Goal: Contribute content: Add original content to the website for others to see

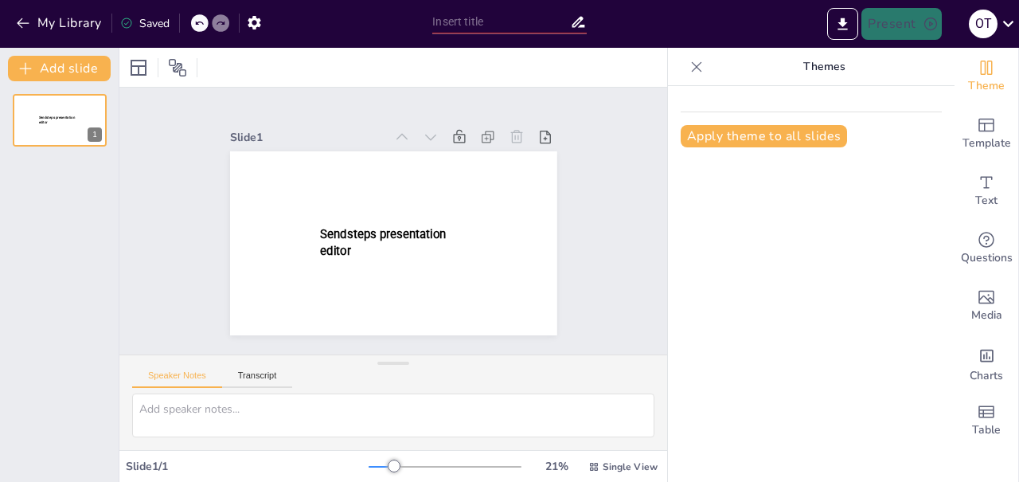
type input "New Sendsteps"
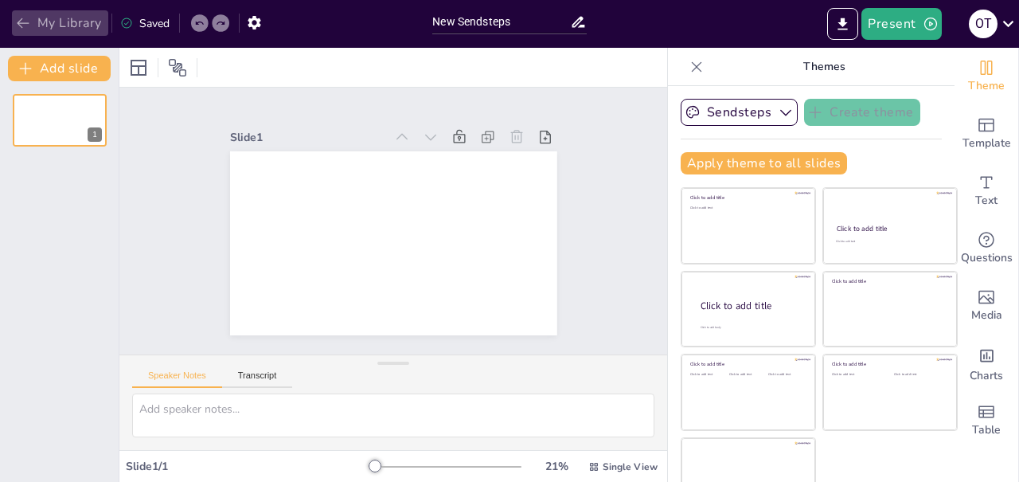
click at [22, 22] on icon "button" at bounding box center [23, 23] width 16 height 16
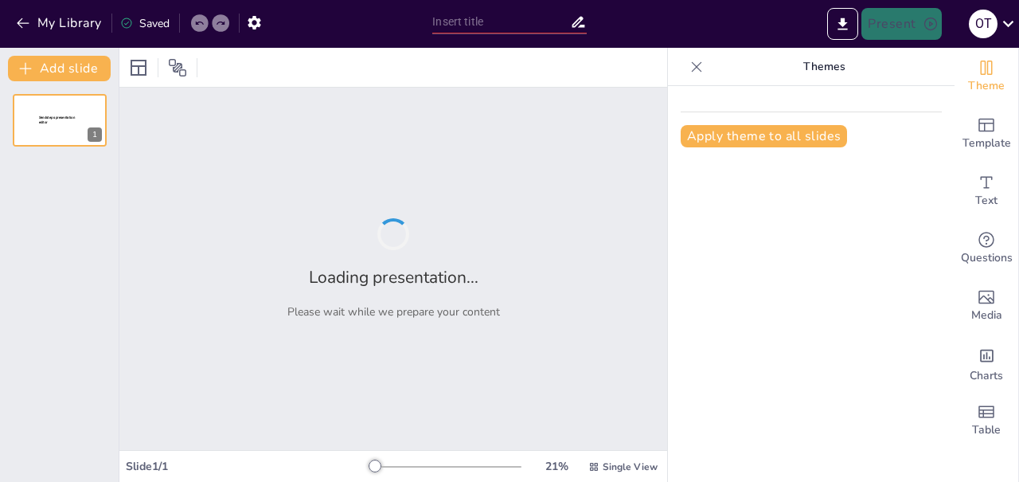
type input "De grote Hilverzorg NK1 kennis quizzzz"
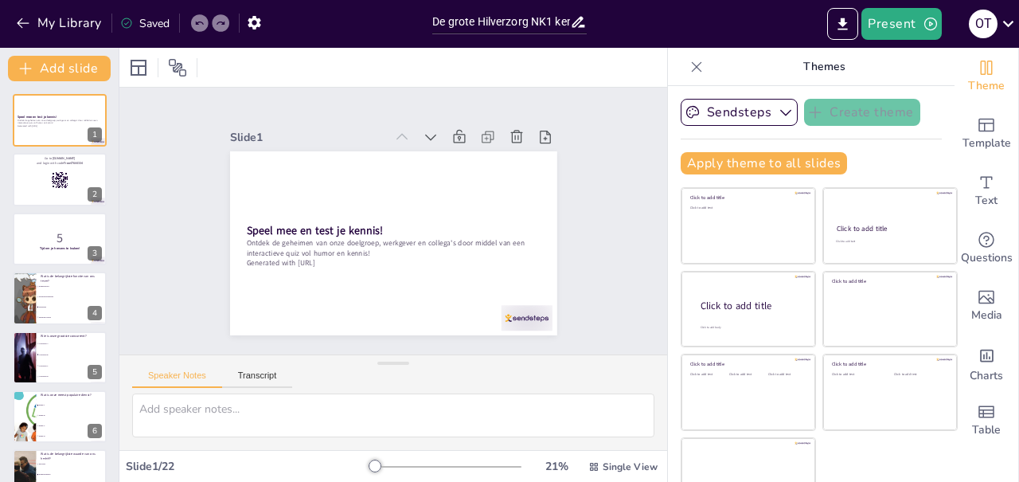
checkbox input "true"
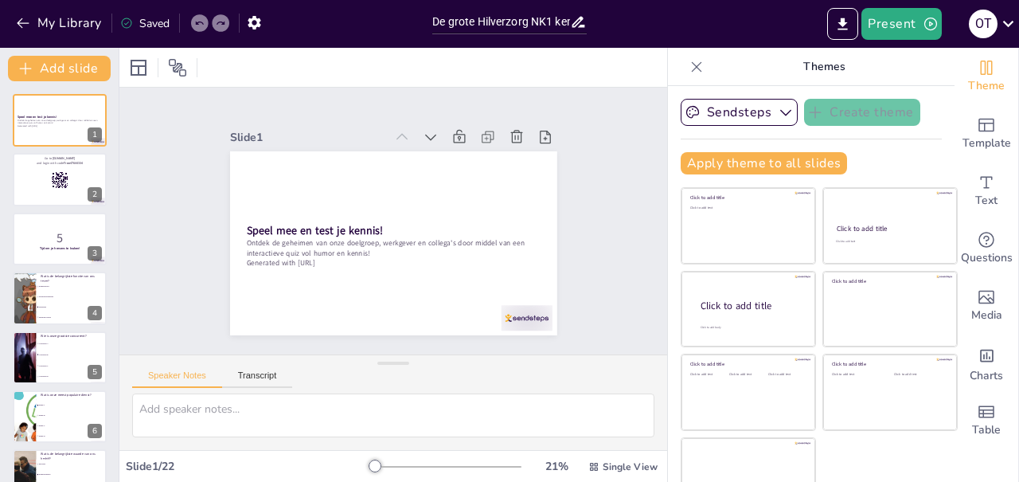
checkbox input "true"
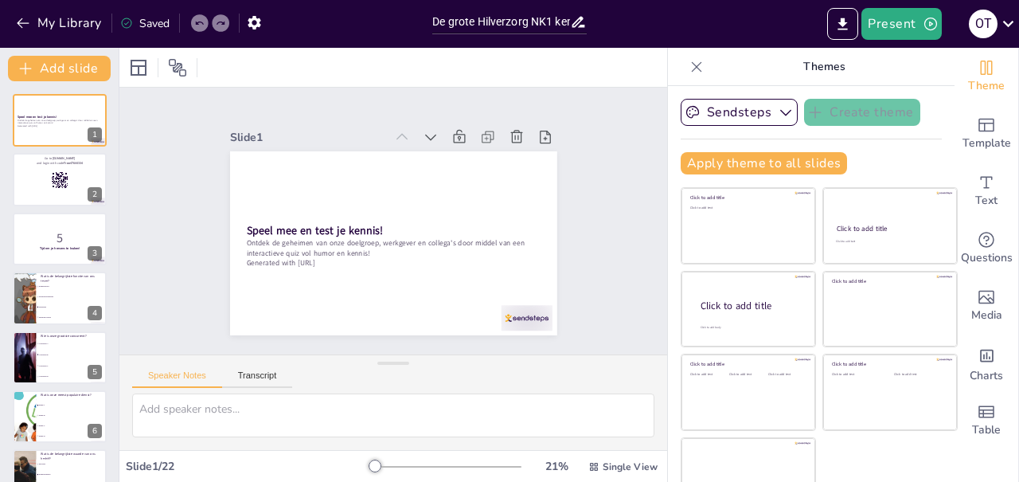
checkbox input "true"
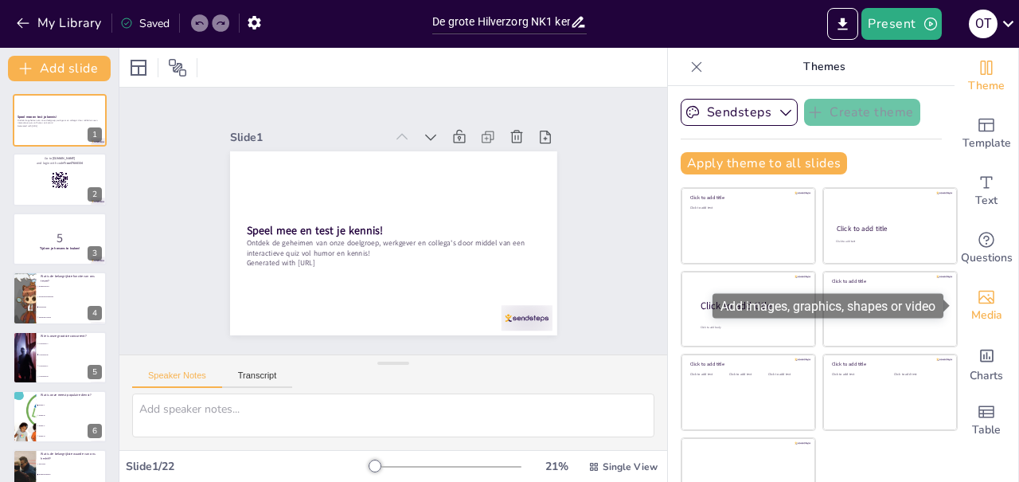
click at [991, 292] on icon "Add images, graphics, shapes or video" at bounding box center [986, 296] width 19 height 19
checkbox input "true"
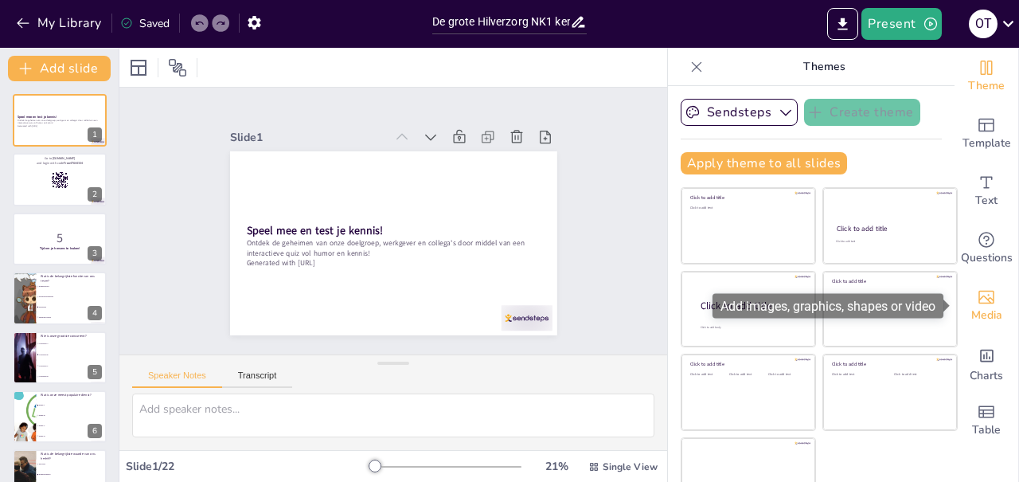
checkbox input "true"
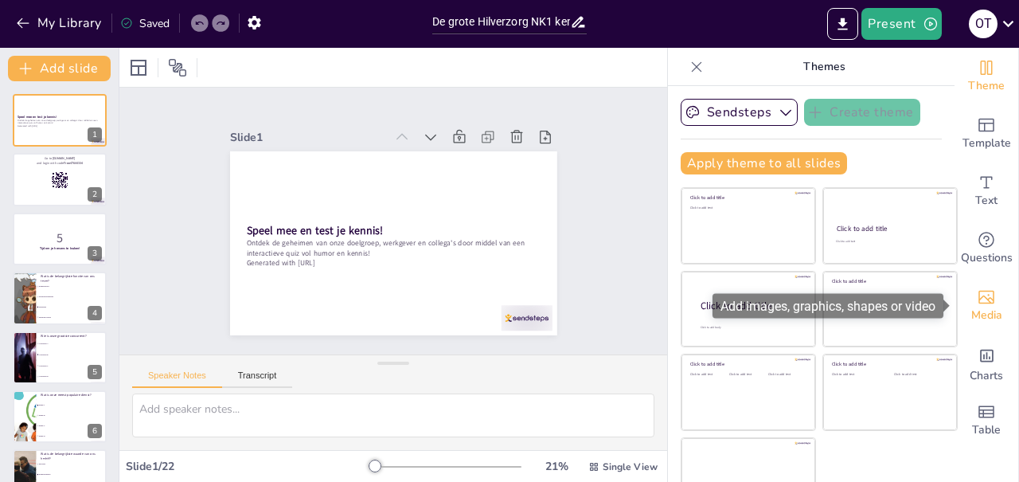
checkbox input "true"
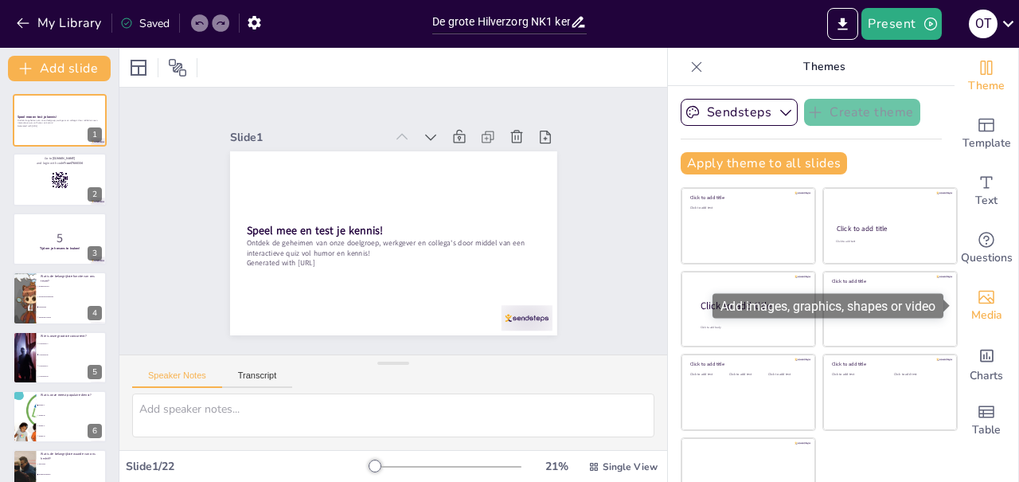
checkbox input "true"
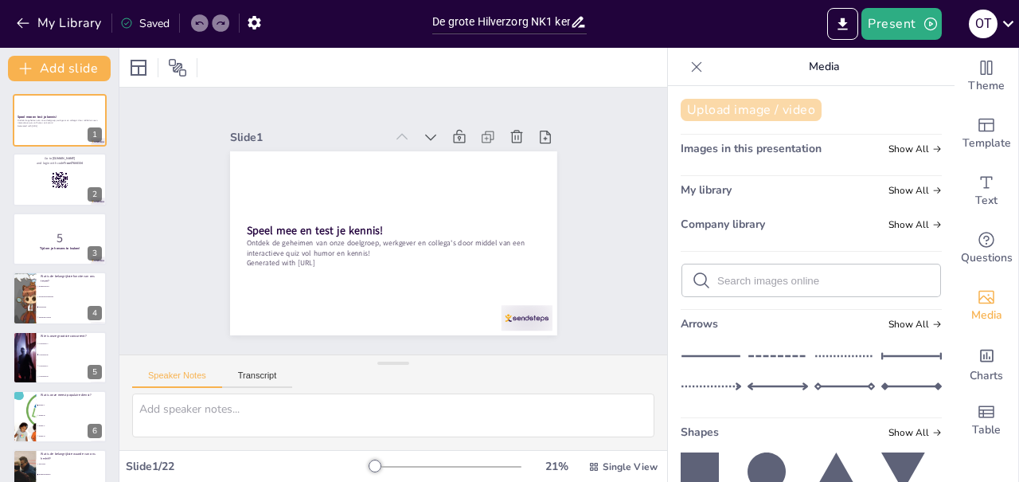
click at [754, 110] on button "Upload image / video" at bounding box center [751, 110] width 141 height 22
checkbox input "true"
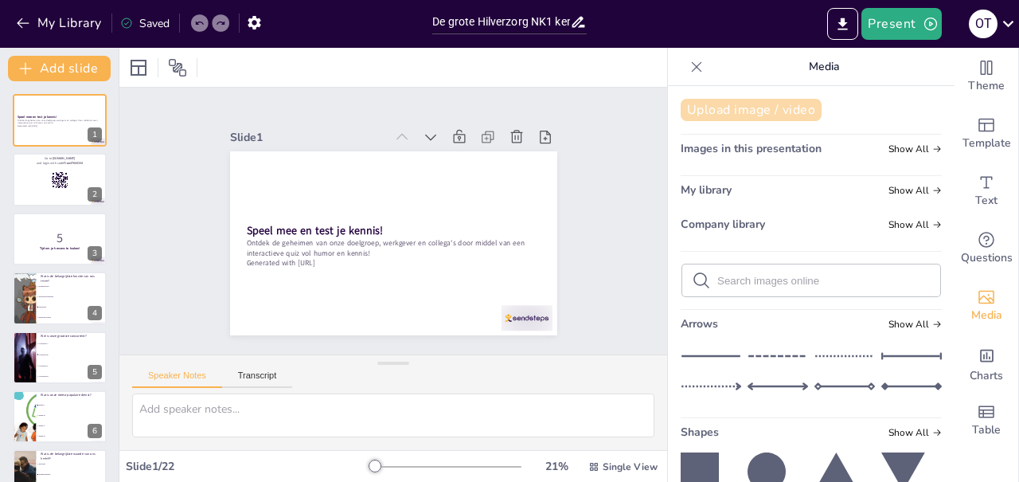
checkbox input "true"
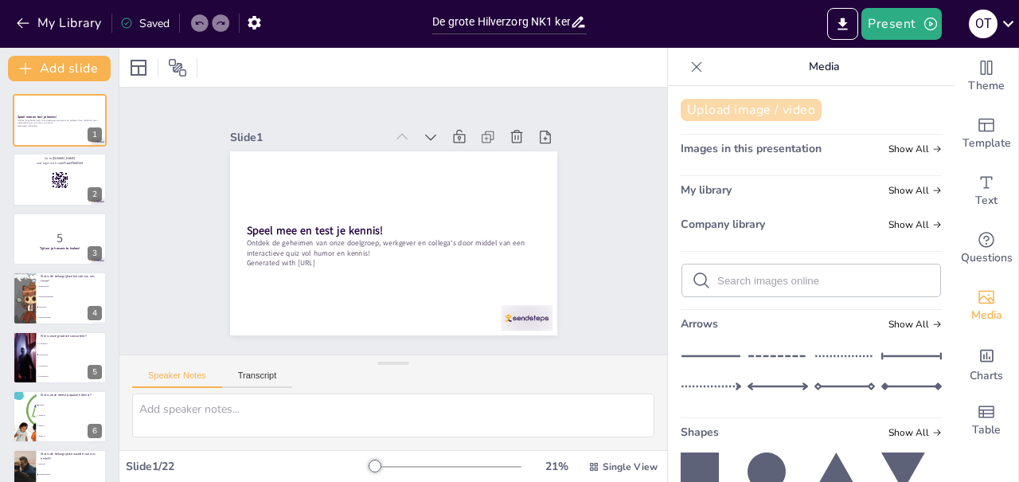
checkbox input "true"
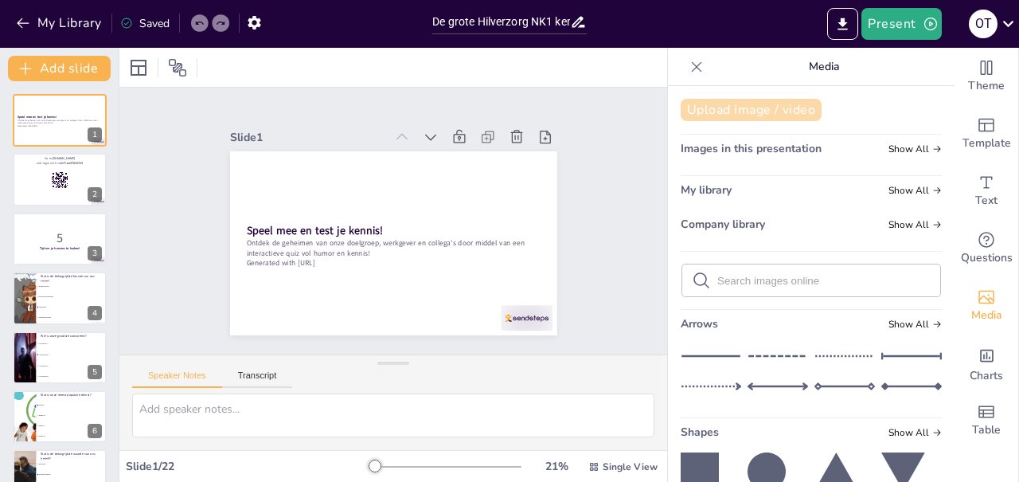
checkbox input "true"
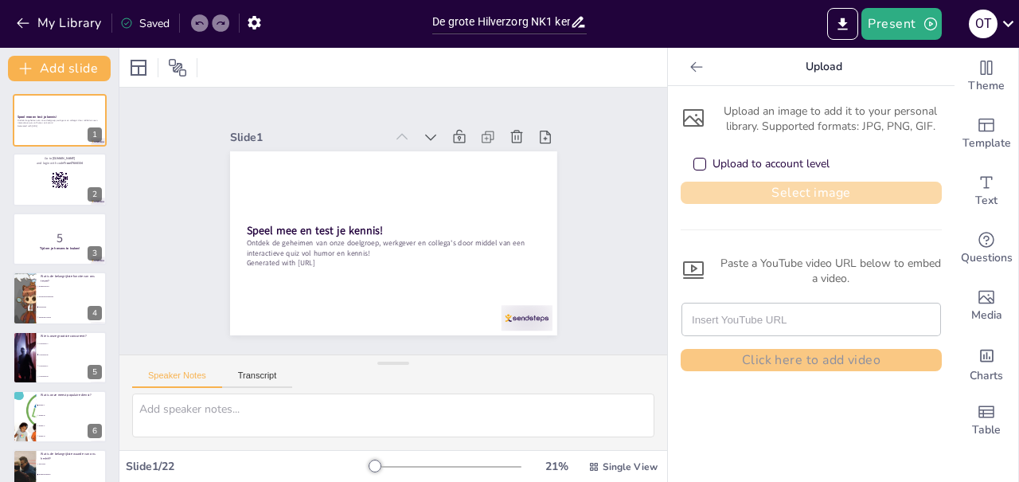
click at [821, 194] on button "Select image" at bounding box center [811, 193] width 261 height 22
checkbox input "true"
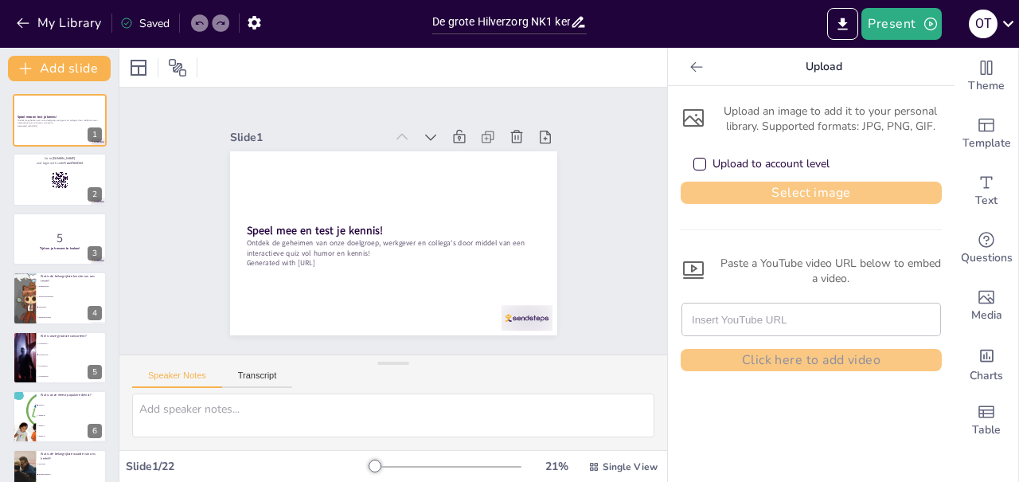
checkbox input "true"
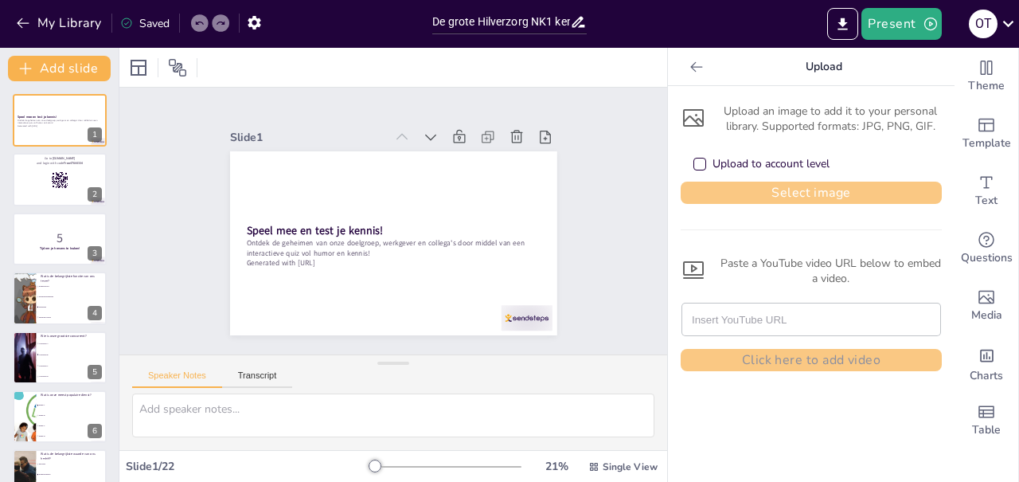
checkbox input "true"
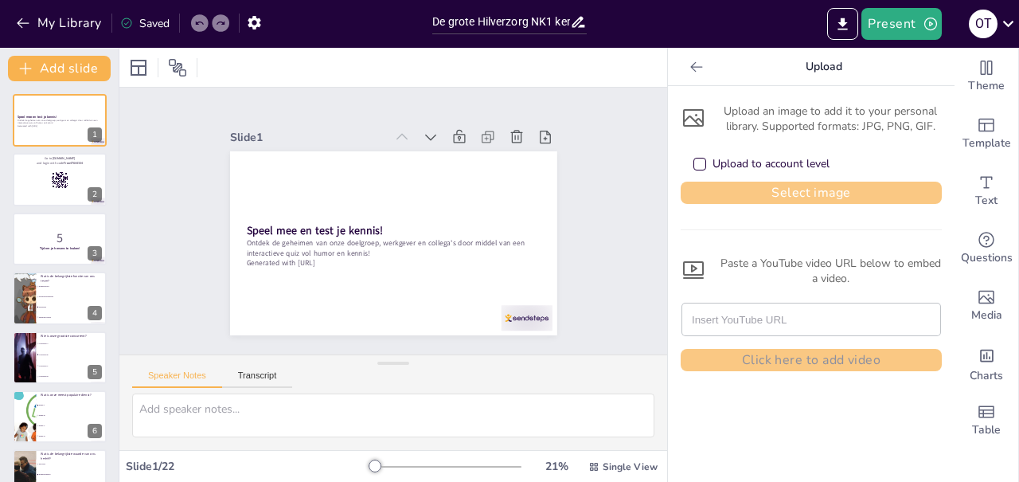
checkbox input "true"
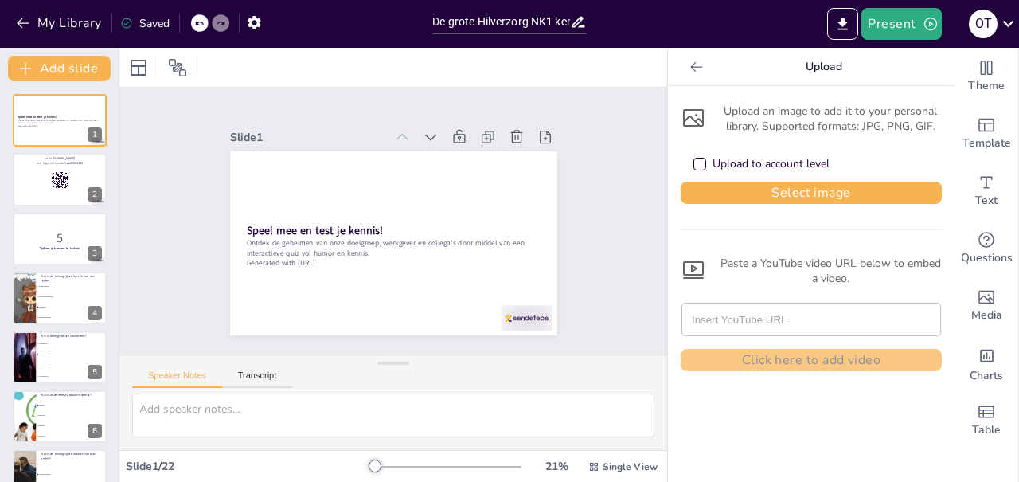
checkbox input "true"
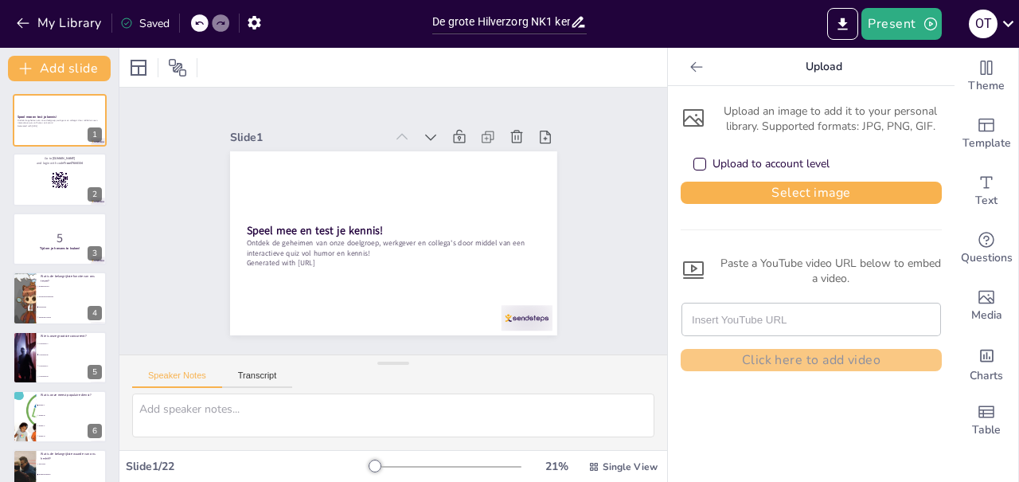
checkbox input "true"
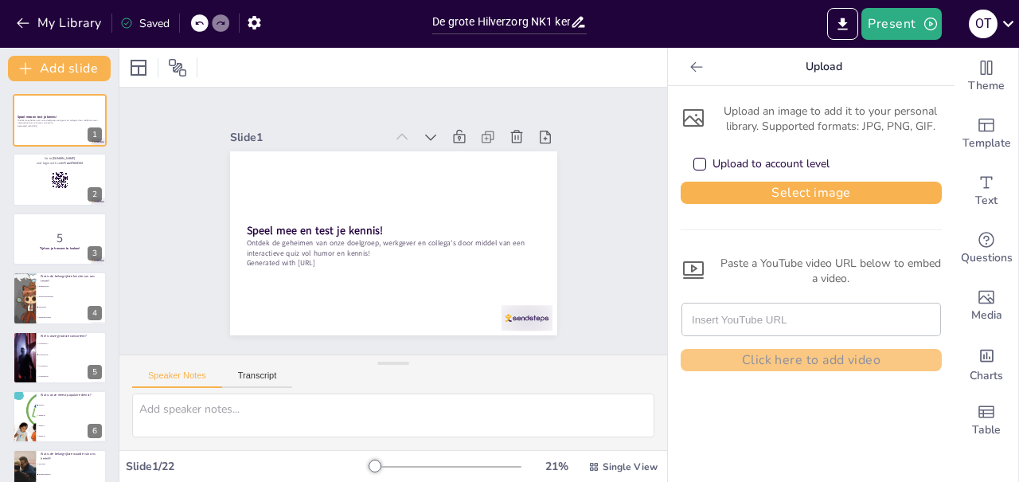
checkbox input "true"
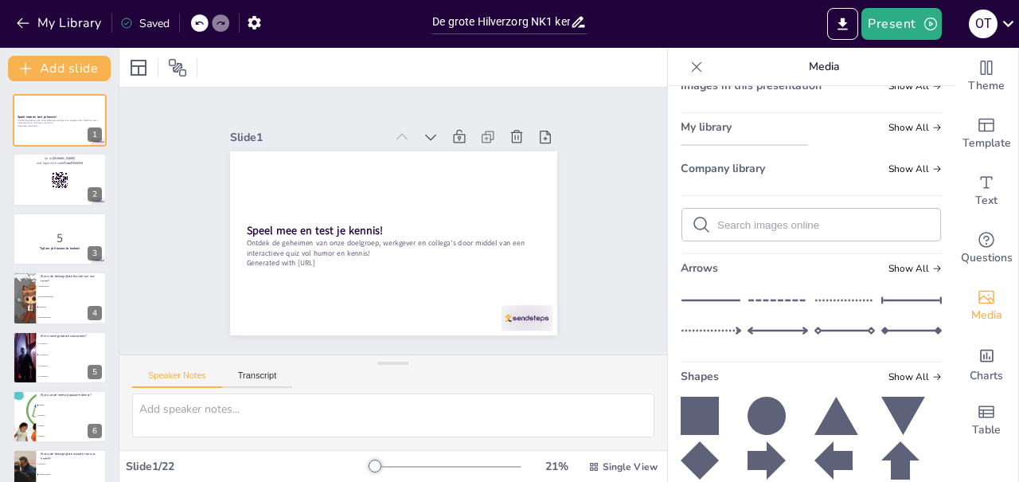
scroll to position [62, 0]
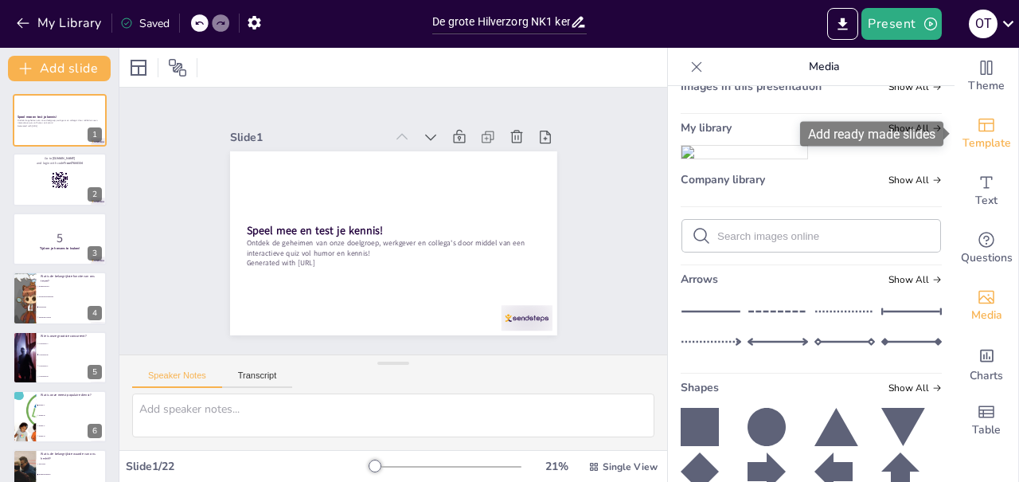
click at [990, 140] on span "Template" at bounding box center [987, 144] width 49 height 18
checkbox input "true"
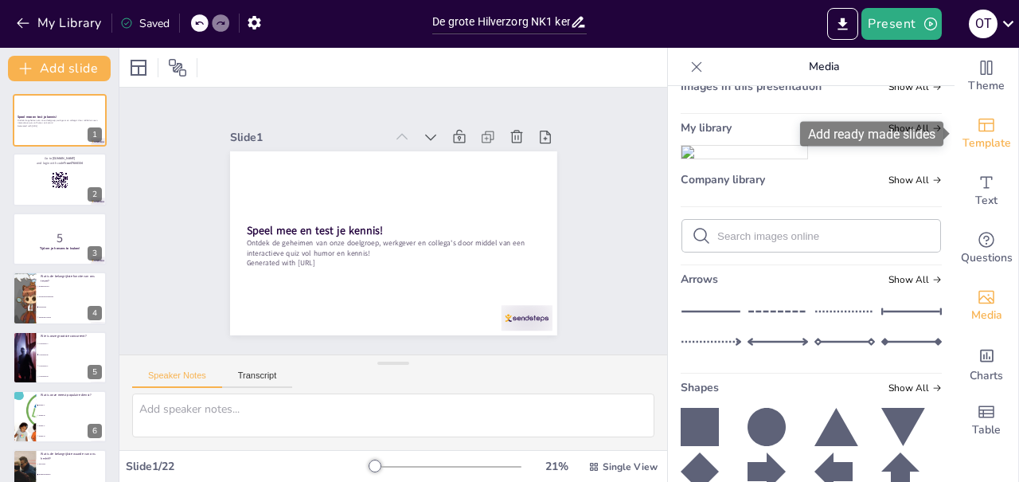
checkbox input "true"
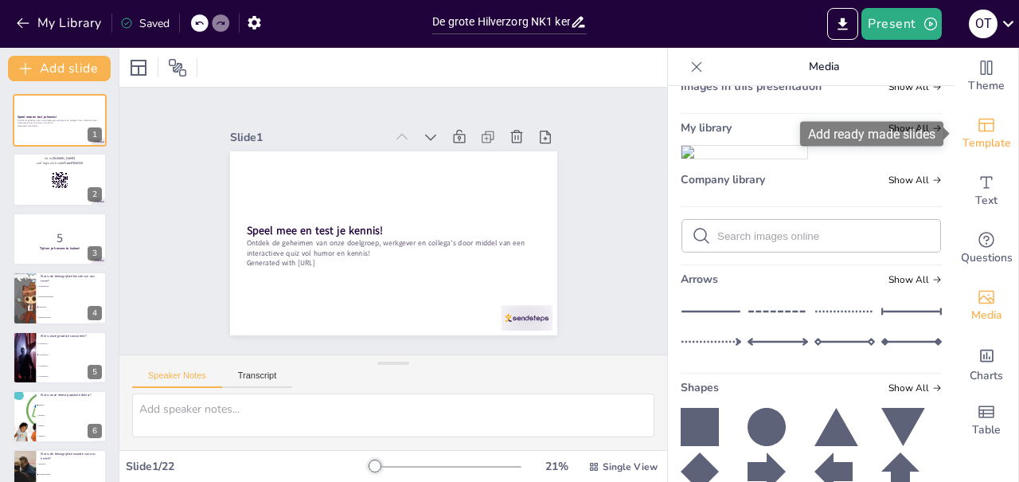
checkbox input "true"
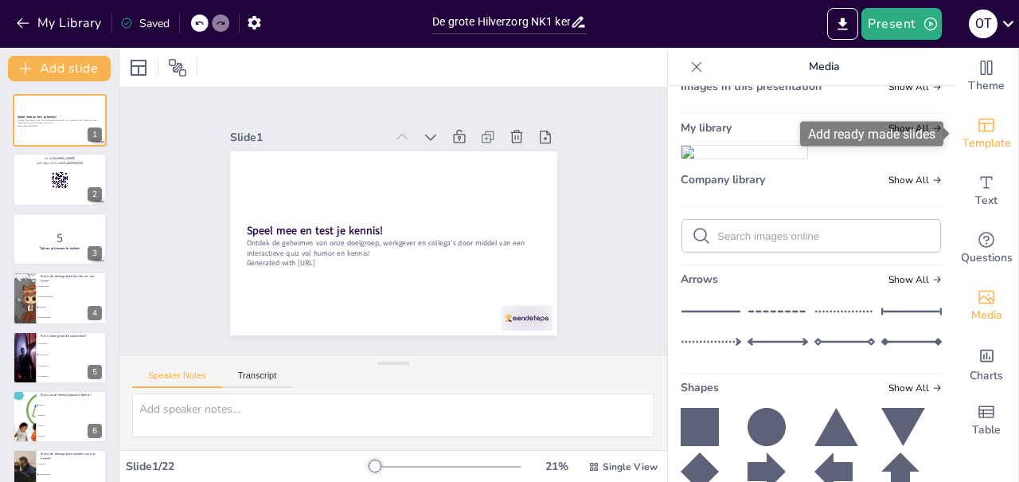
checkbox input "true"
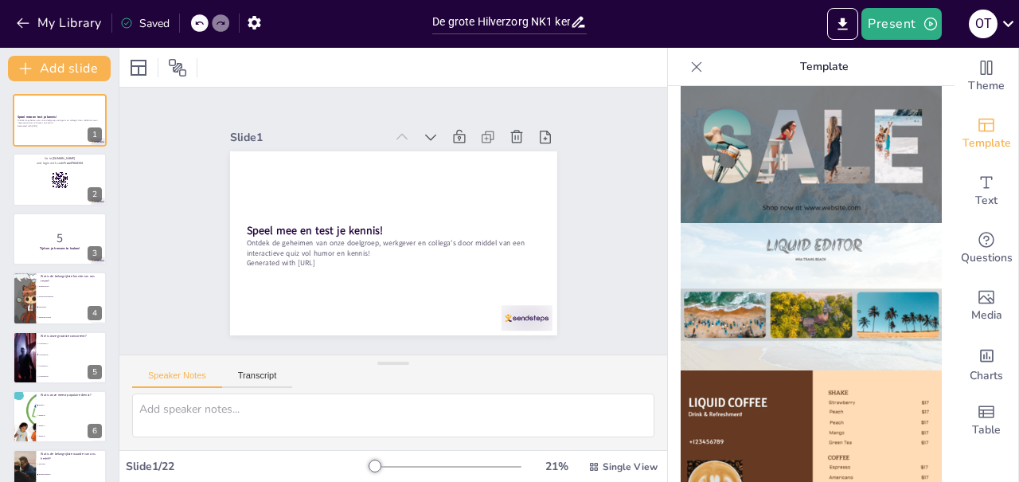
scroll to position [760, 0]
checkbox input "true"
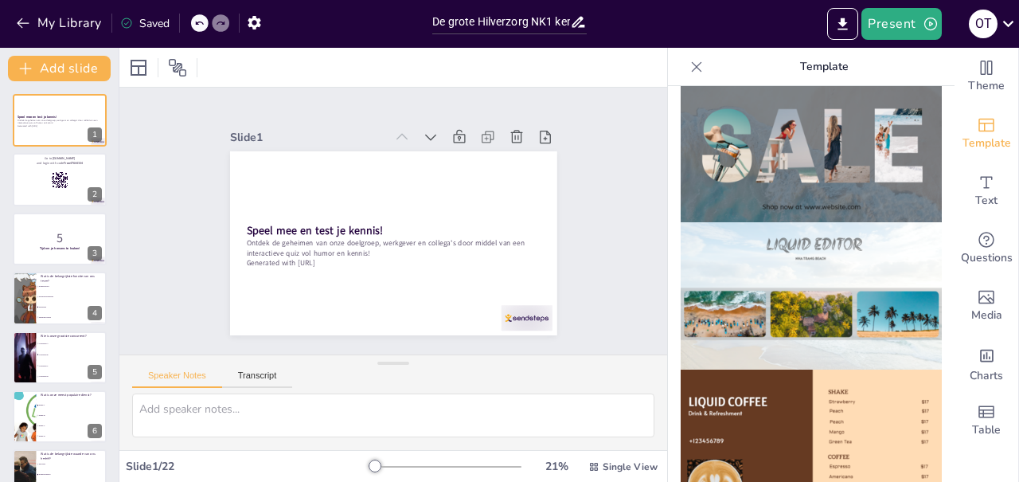
checkbox input "true"
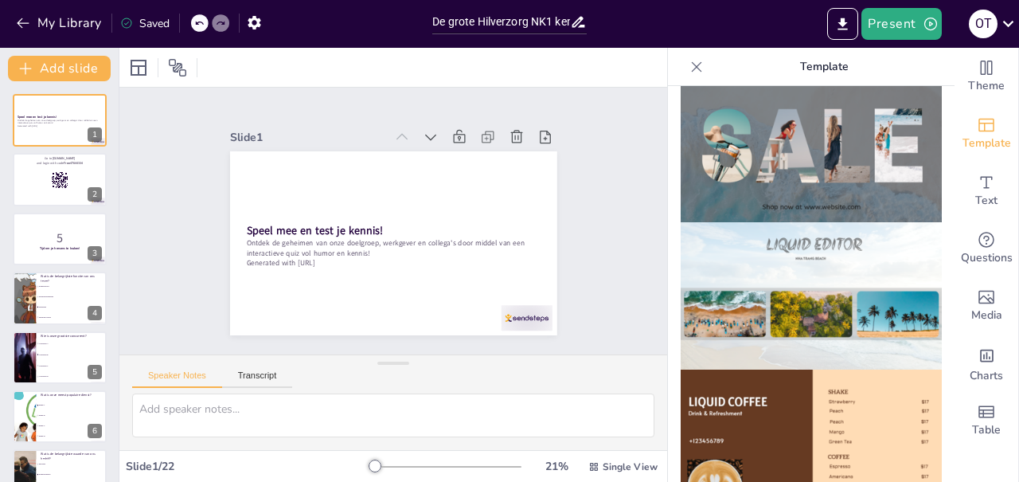
checkbox input "true"
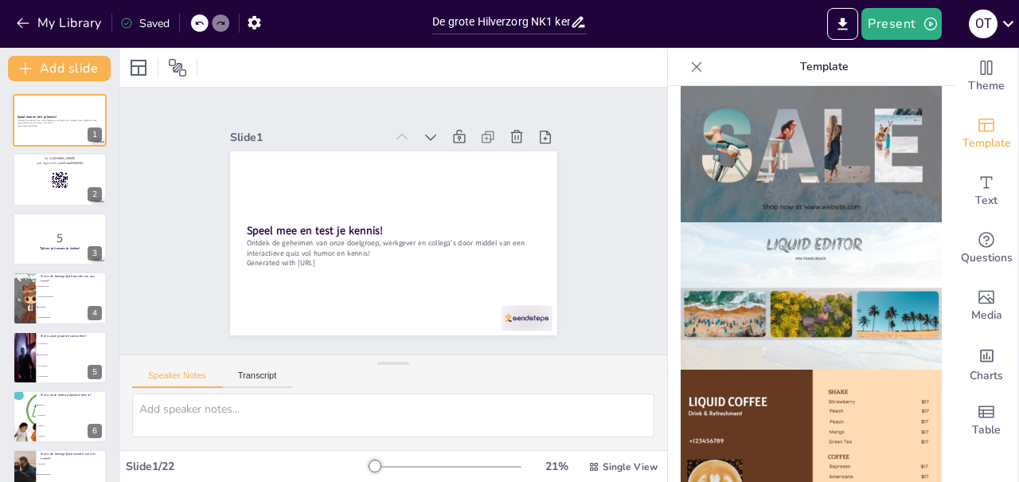
checkbox input "true"
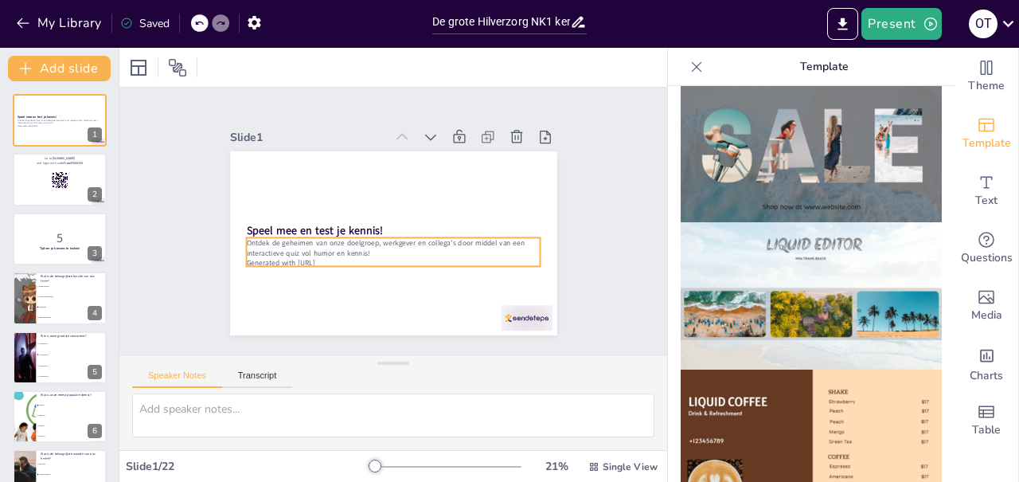
checkbox input "true"
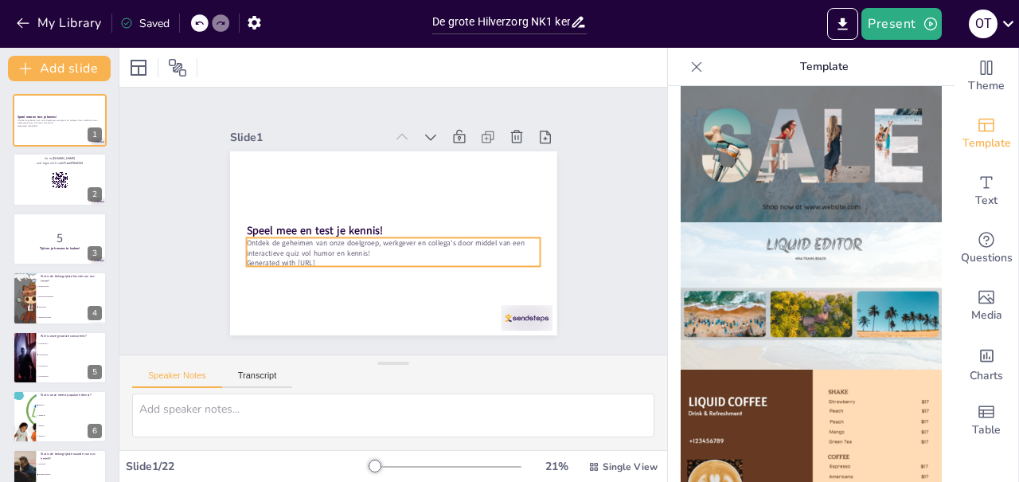
checkbox input "true"
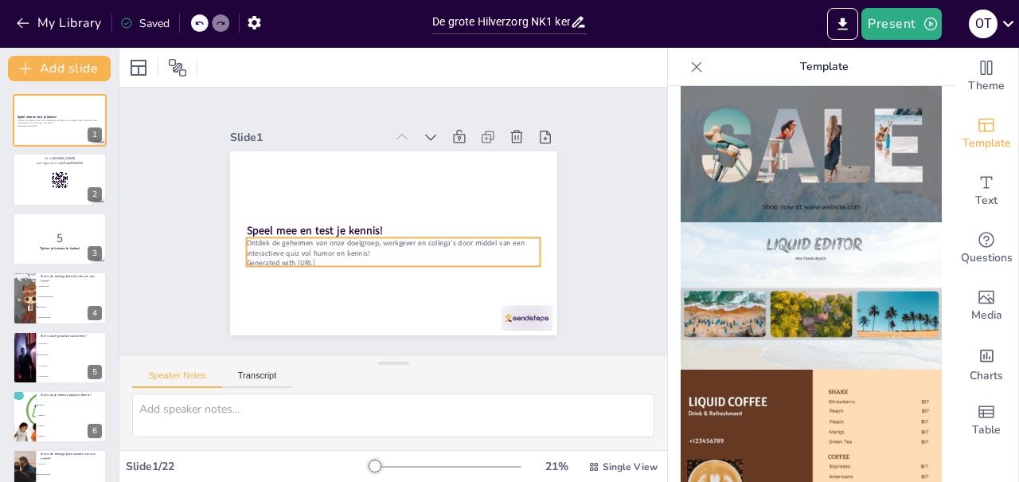
checkbox input "true"
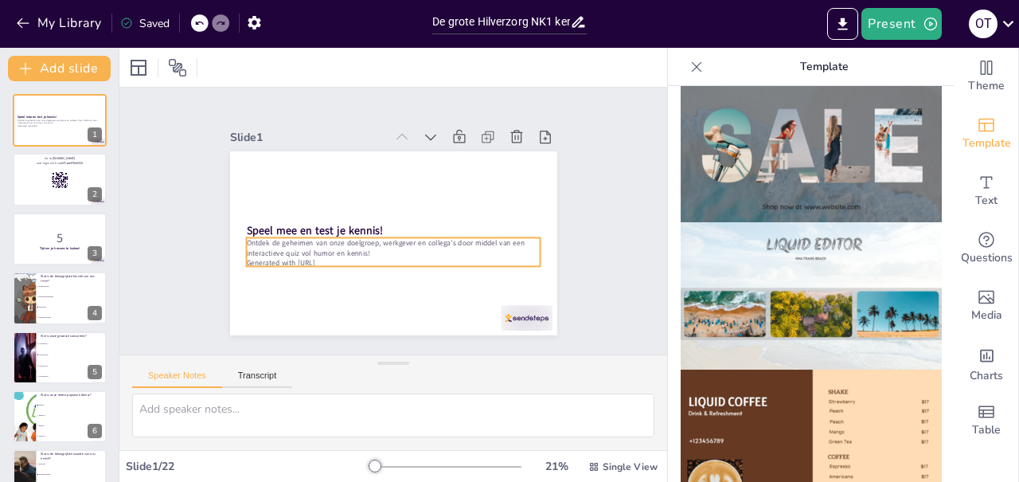
checkbox input "true"
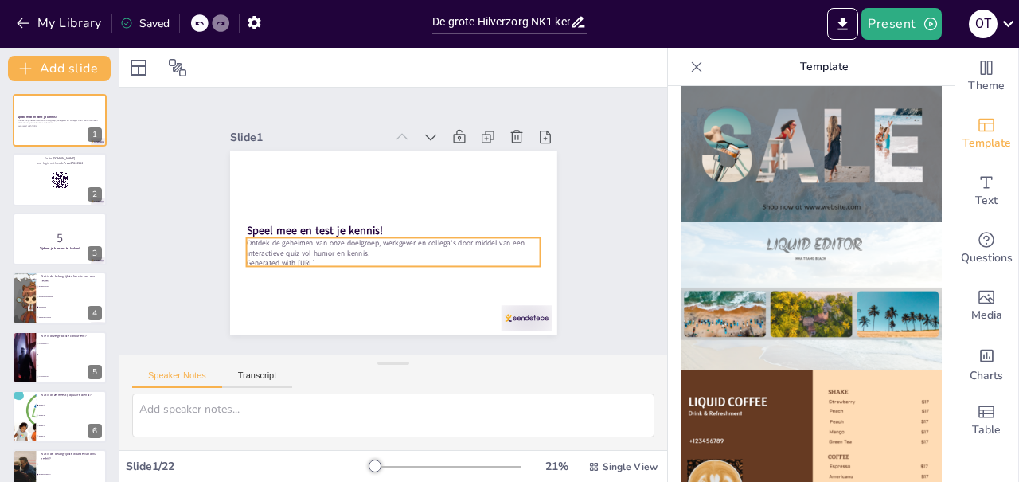
checkbox input "true"
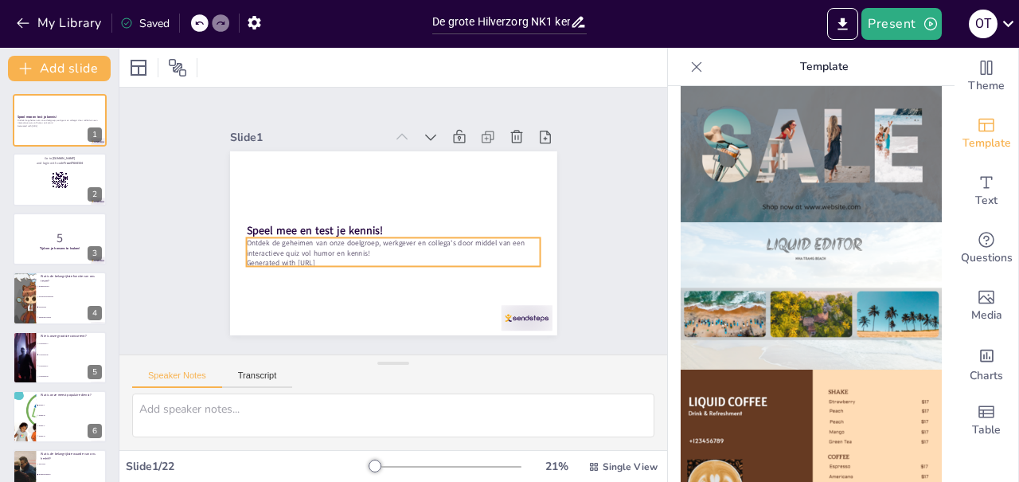
checkbox input "true"
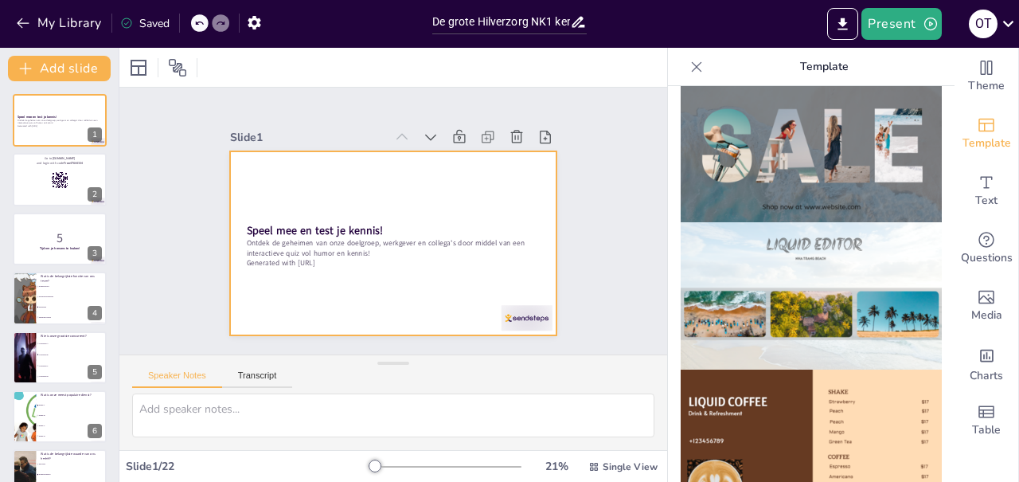
checkbox input "true"
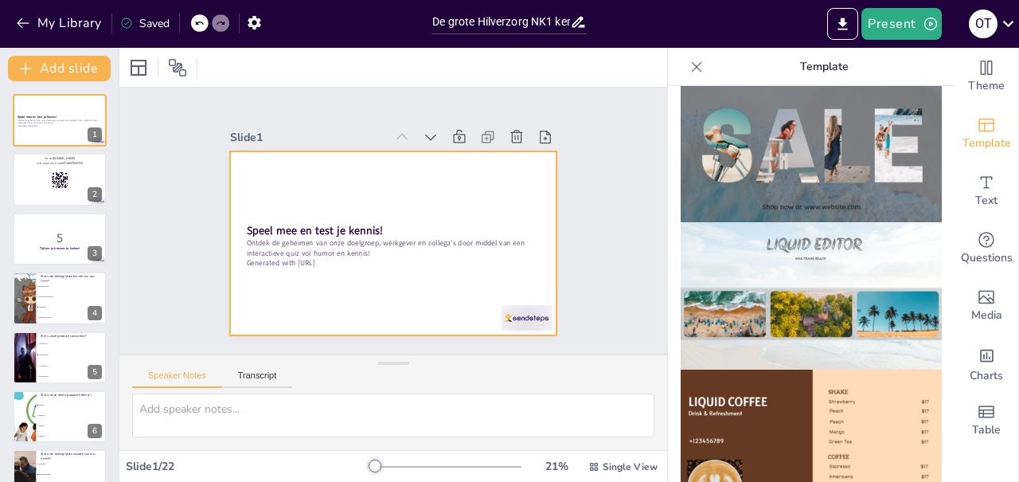
checkbox input "true"
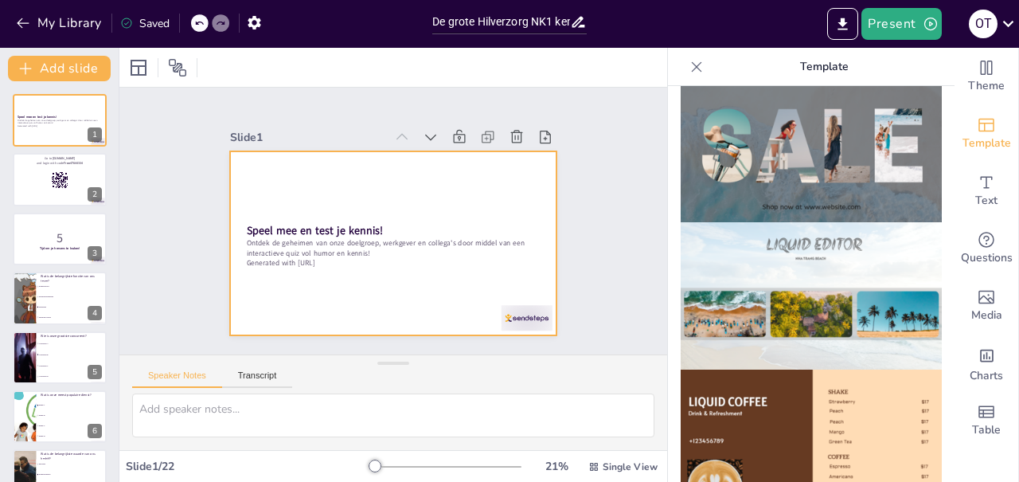
checkbox input "true"
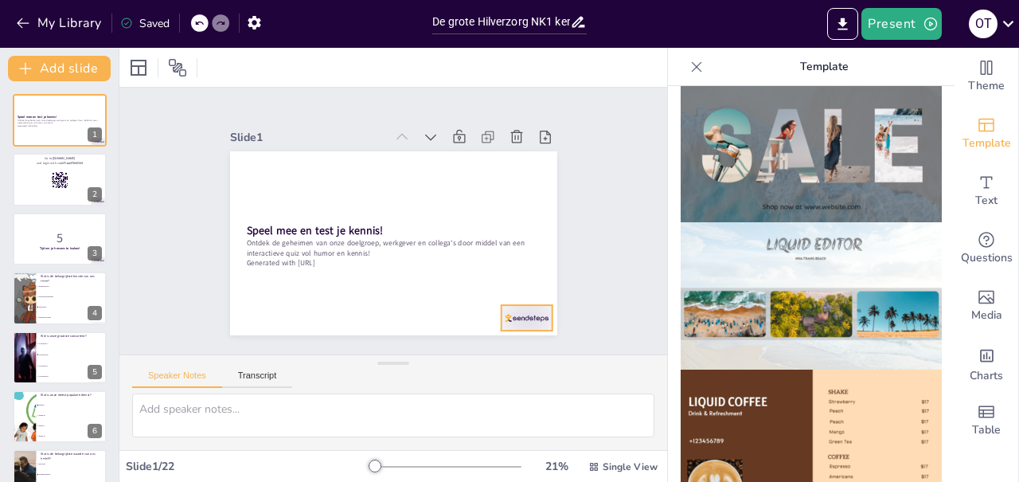
checkbox input "true"
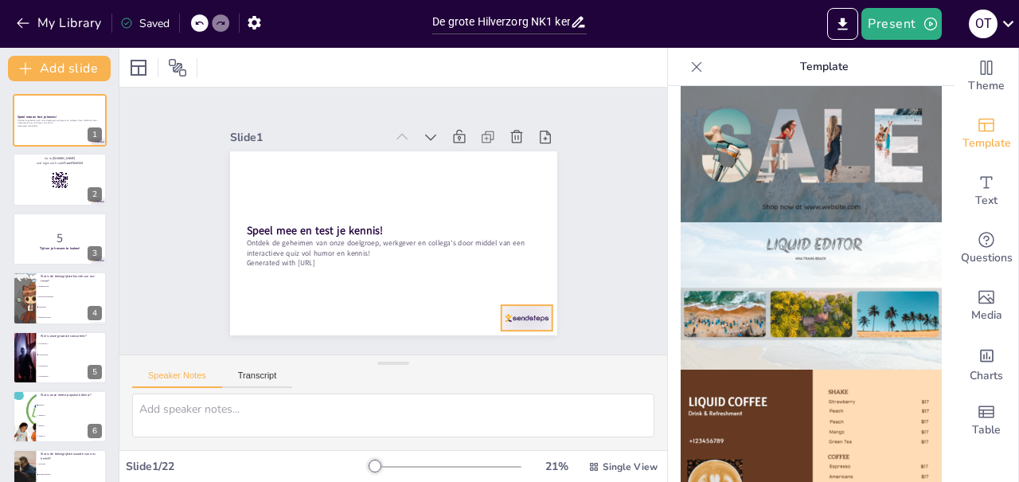
checkbox input "true"
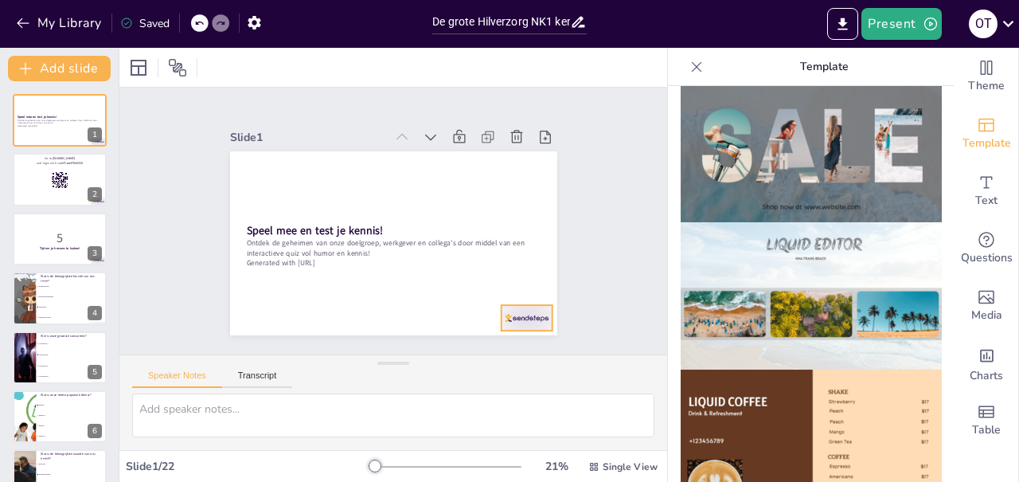
checkbox input "true"
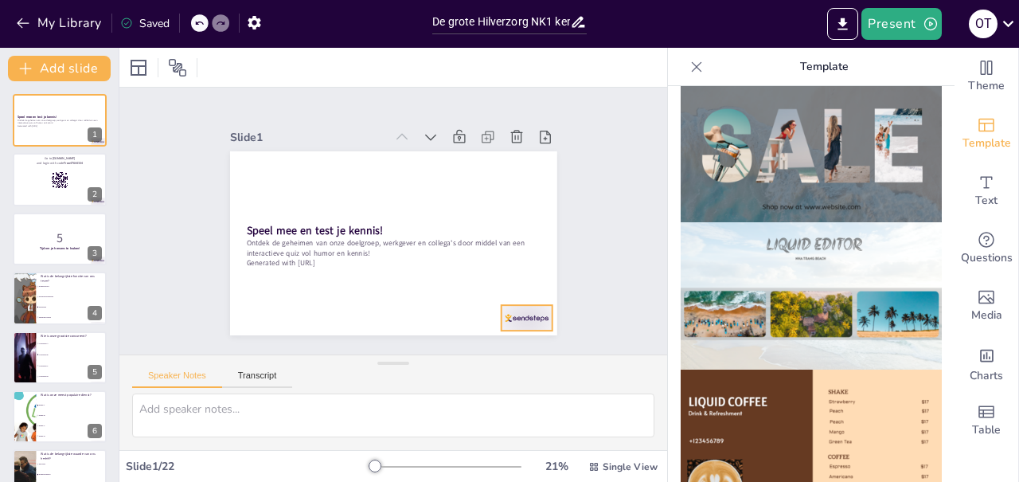
checkbox input "true"
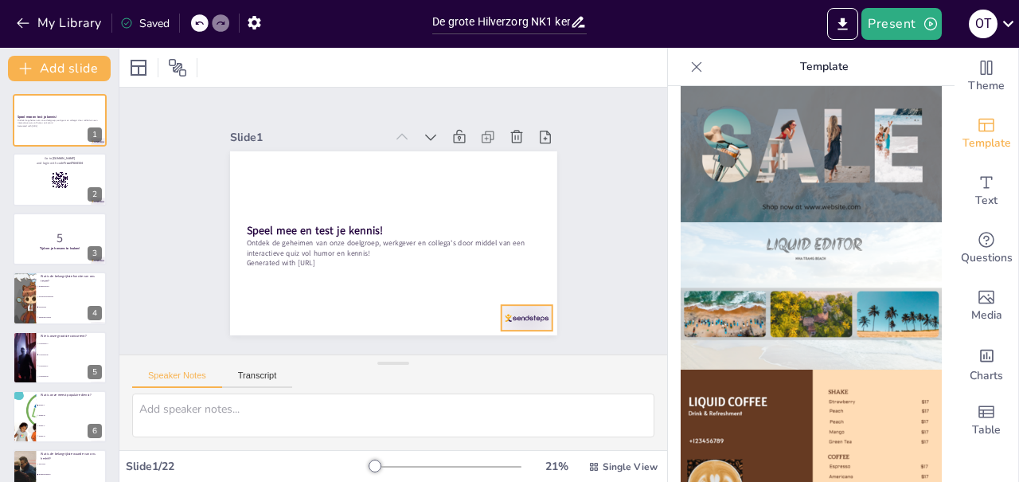
checkbox input "true"
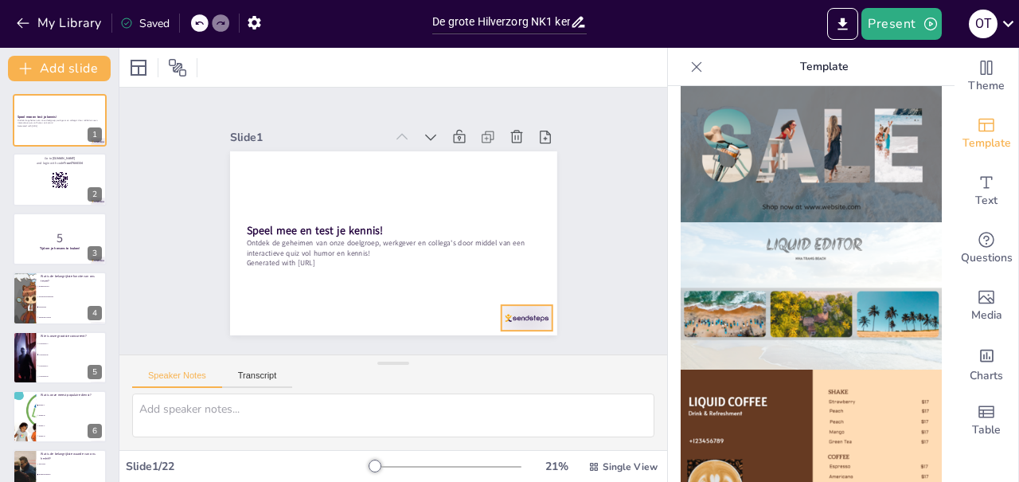
checkbox input "true"
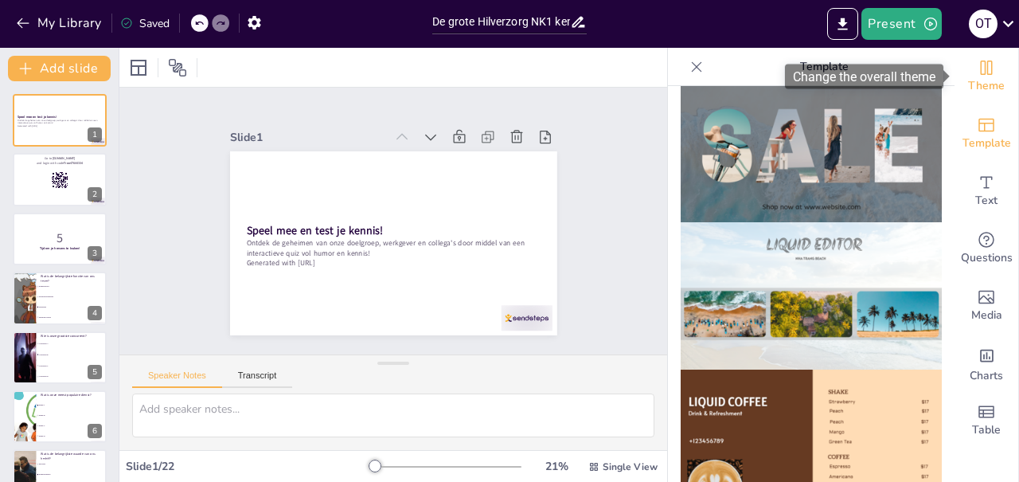
click at [983, 70] on icon "Change the overall theme" at bounding box center [986, 67] width 19 height 19
checkbox input "true"
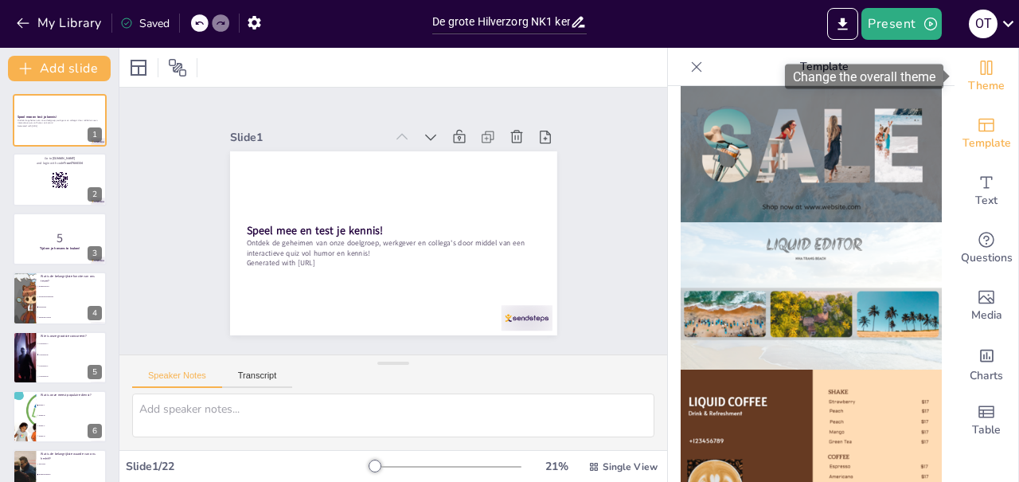
checkbox input "true"
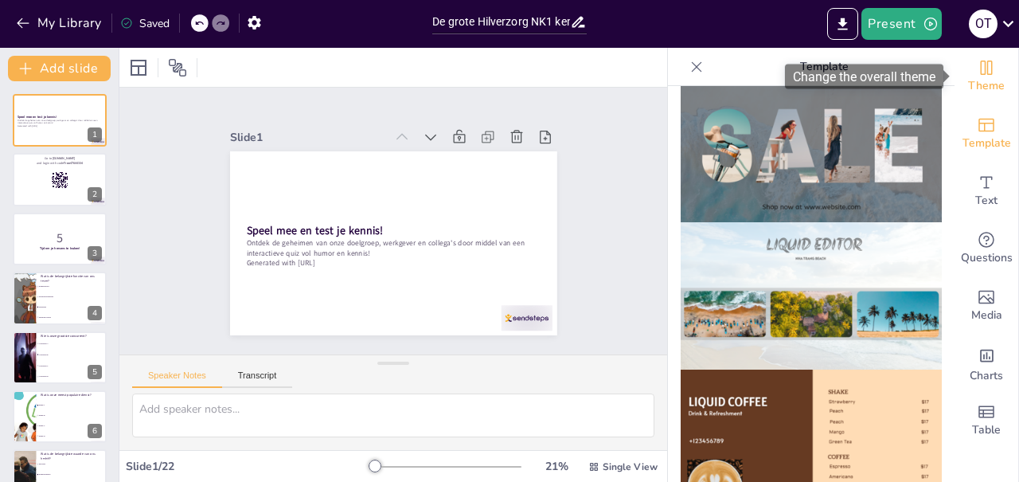
checkbox input "true"
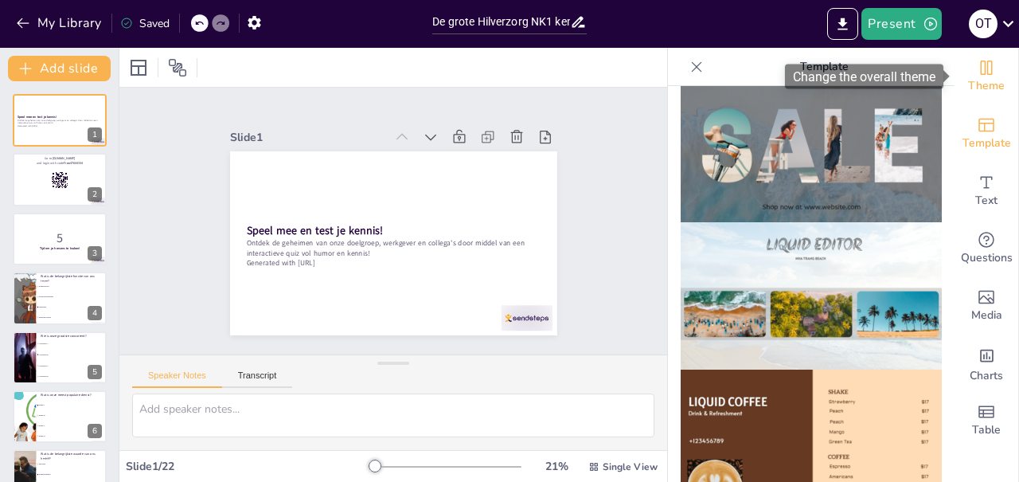
checkbox input "true"
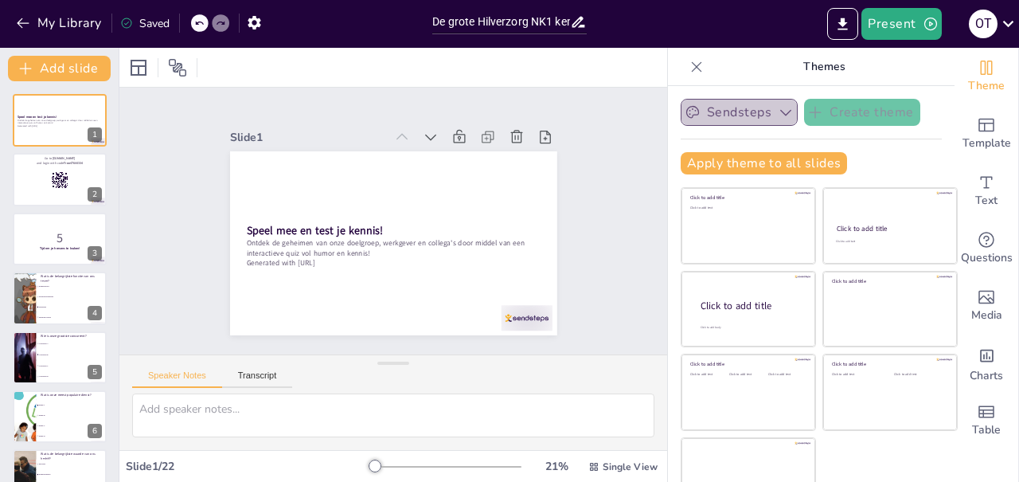
click at [733, 114] on button "Sendsteps" at bounding box center [739, 112] width 117 height 27
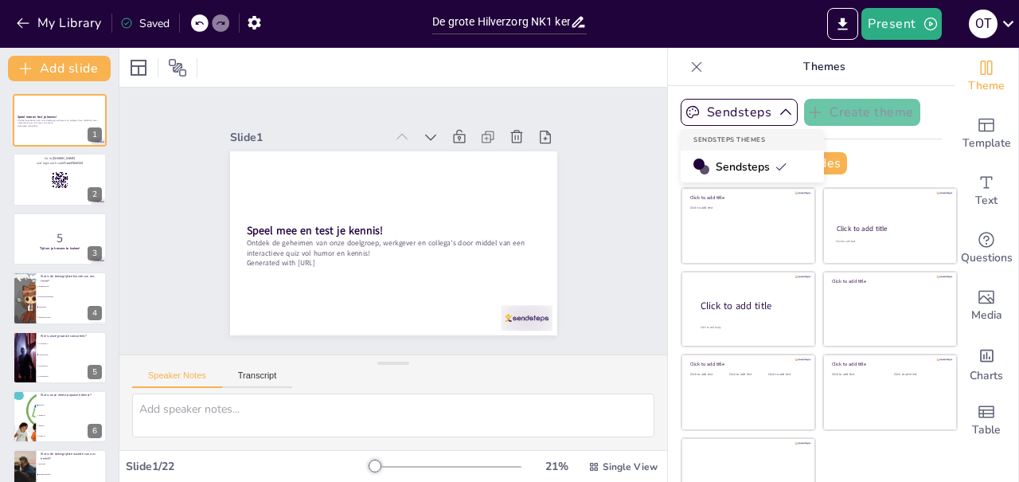
click at [801, 115] on div "Sendsteps Create theme Sendsteps Themes Sendsteps" at bounding box center [811, 112] width 261 height 27
checkbox input "true"
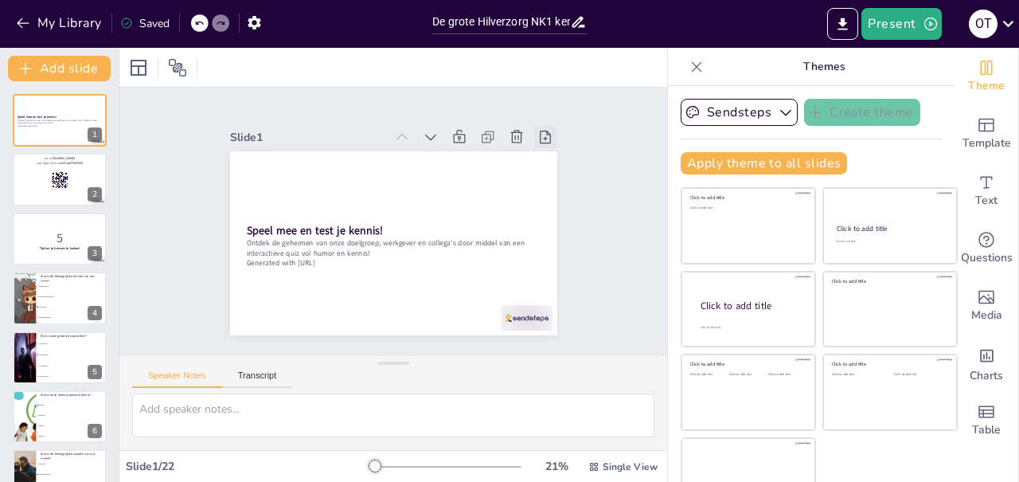
click at [554, 178] on icon at bounding box center [564, 188] width 20 height 20
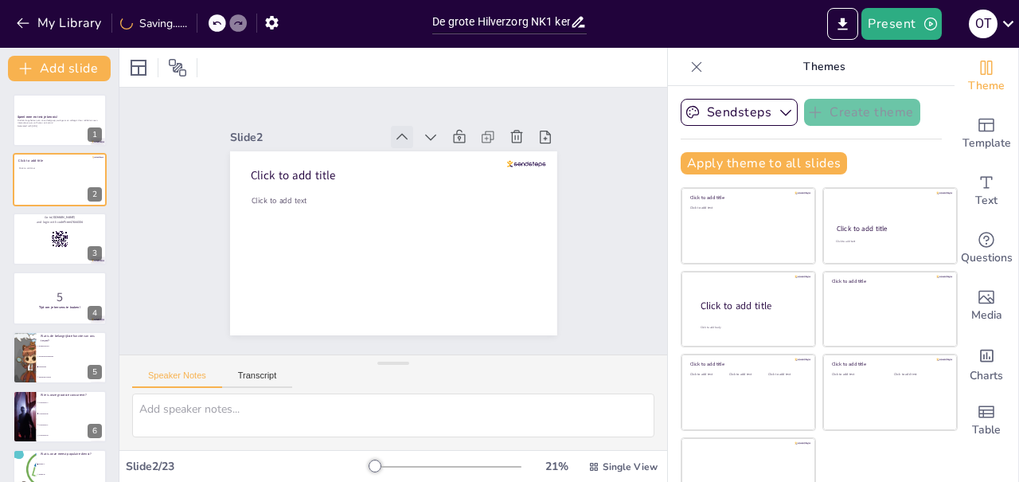
click at [405, 138] on icon at bounding box center [411, 139] width 18 height 18
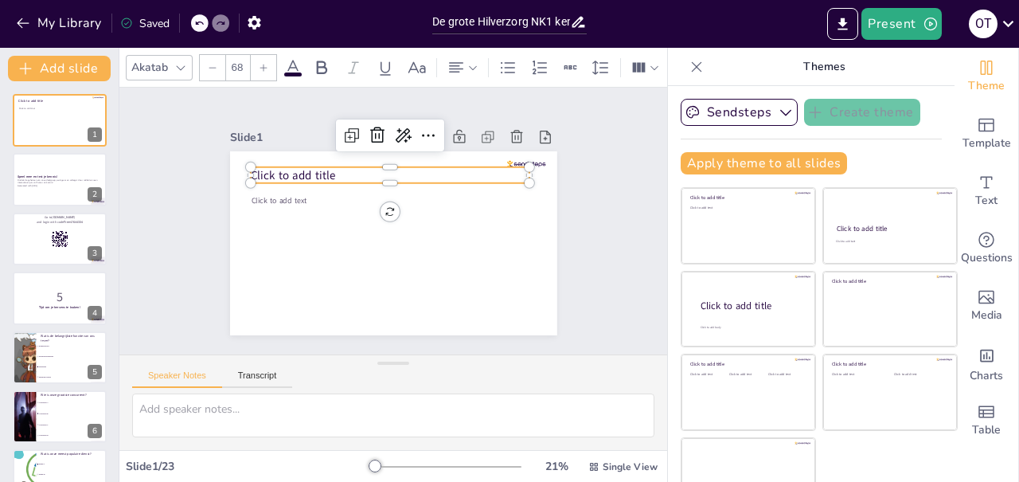
click at [323, 167] on span "Click to add title" at bounding box center [311, 146] width 85 height 41
click at [323, 168] on span "Click to add title" at bounding box center [299, 165] width 86 height 25
click at [350, 176] on p "Click to add title" at bounding box center [394, 174] width 279 height 45
click at [299, 172] on span "Click to add title" at bounding box center [304, 155] width 86 height 33
click at [299, 175] on span "Click to add title" at bounding box center [299, 165] width 86 height 25
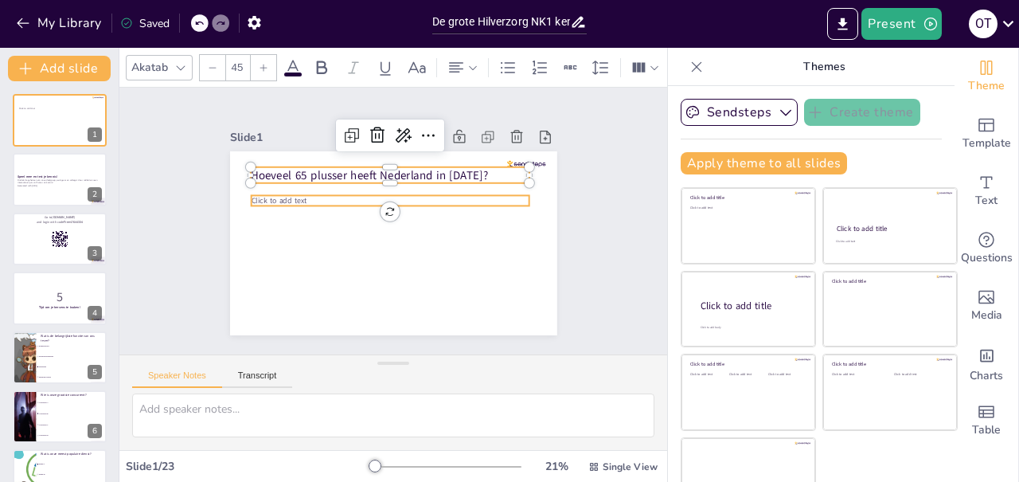
click at [276, 188] on span "Click to add text" at bounding box center [285, 177] width 57 height 22
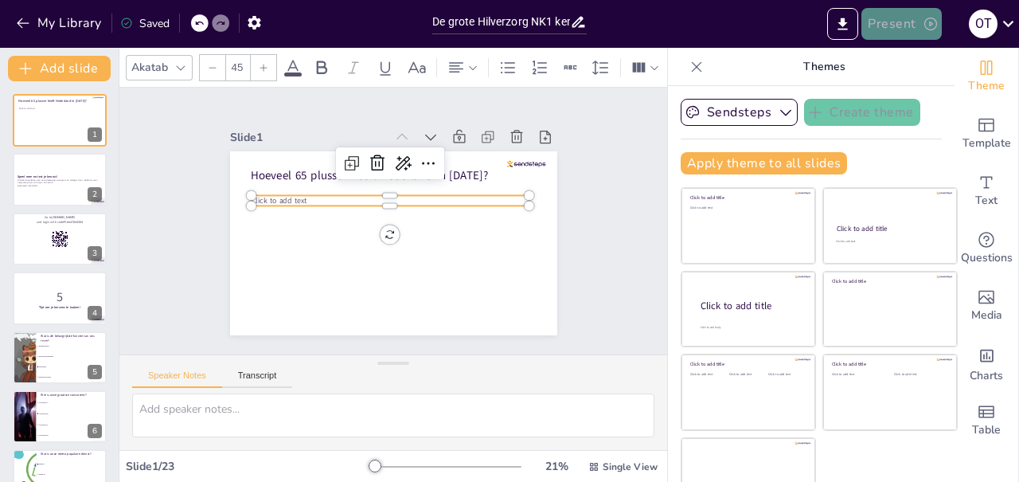
click at [893, 25] on button "Present" at bounding box center [902, 24] width 80 height 32
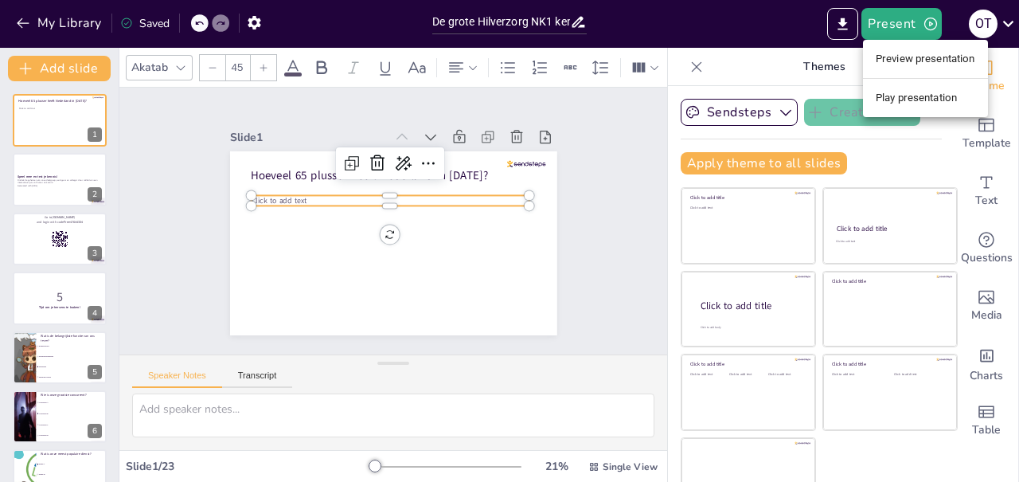
click at [906, 53] on li "Preview presentation" at bounding box center [925, 58] width 125 height 25
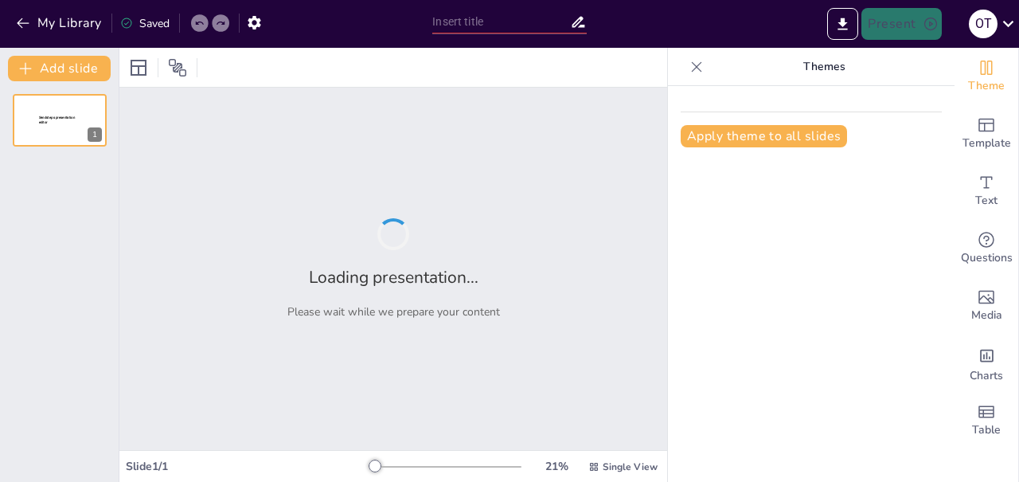
type input "De grote Hilverzorg NK1 kennis quizzzz"
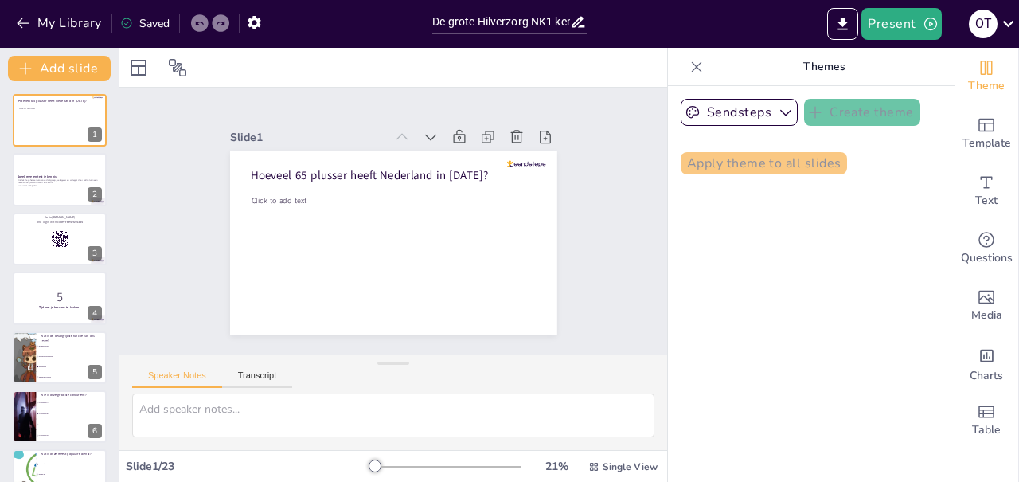
checkbox input "true"
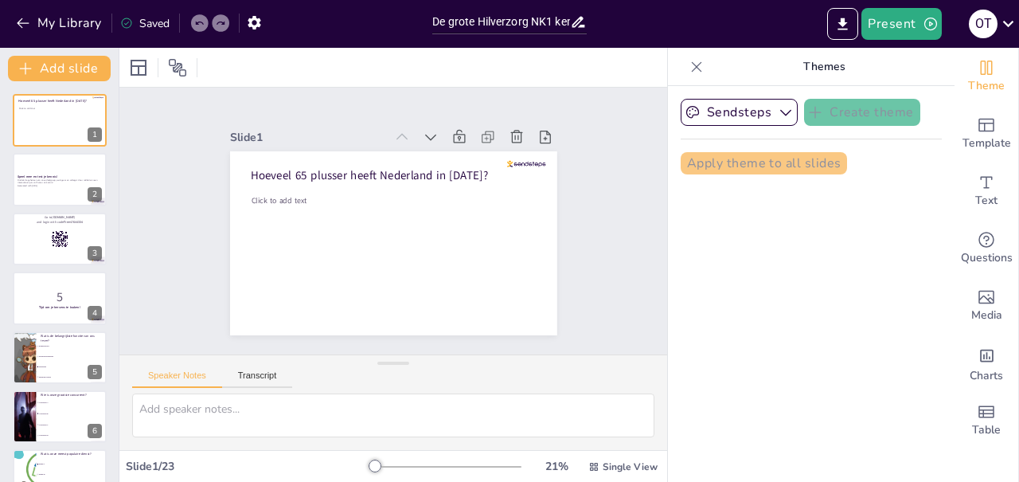
checkbox input "true"
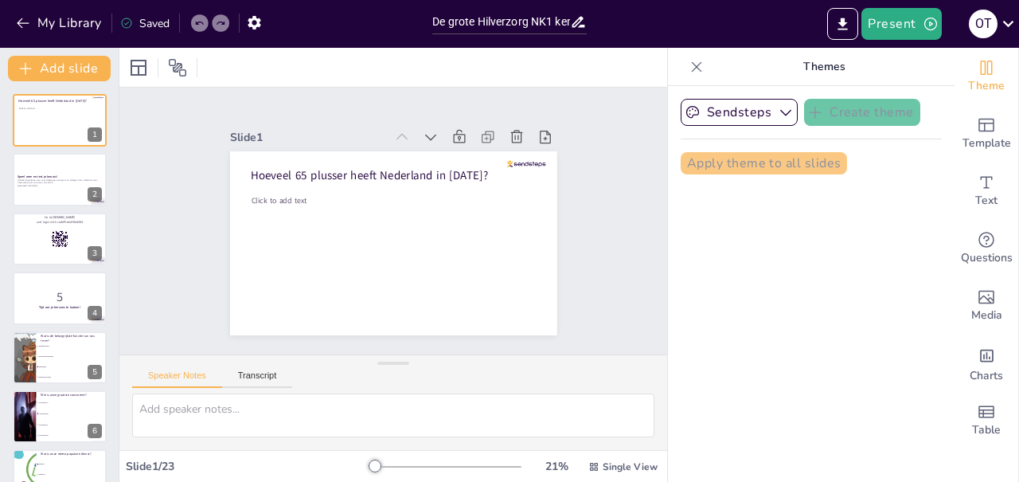
checkbox input "true"
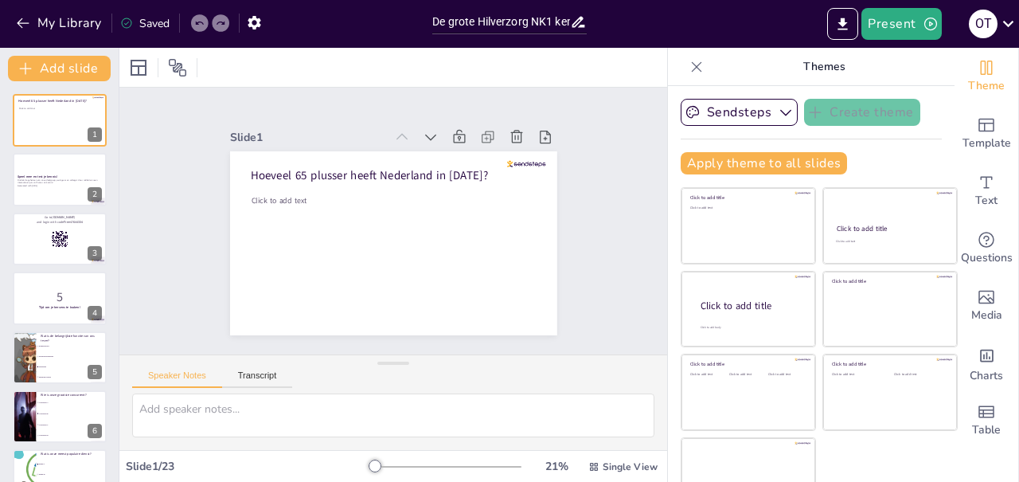
checkbox input "true"
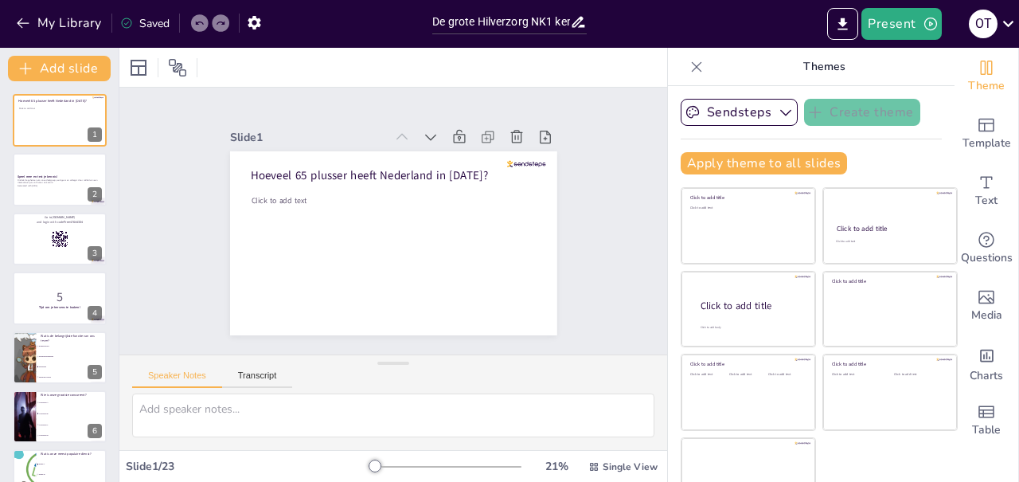
checkbox input "true"
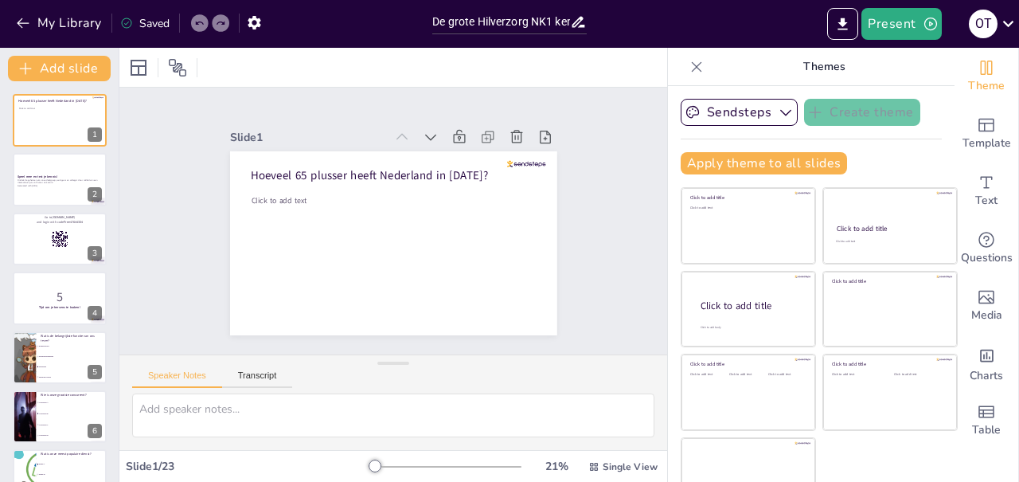
checkbox input "true"
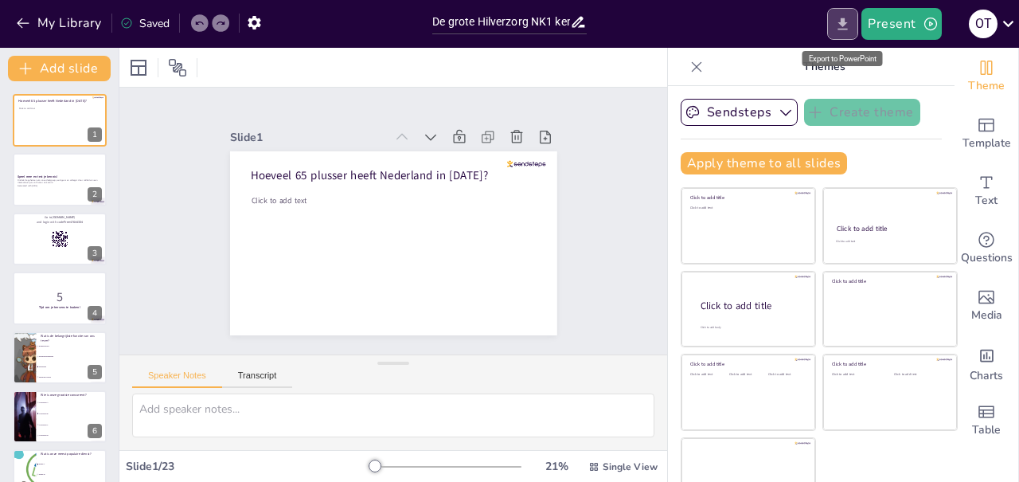
click at [849, 27] on icon "Export to PowerPoint" at bounding box center [843, 24] width 17 height 17
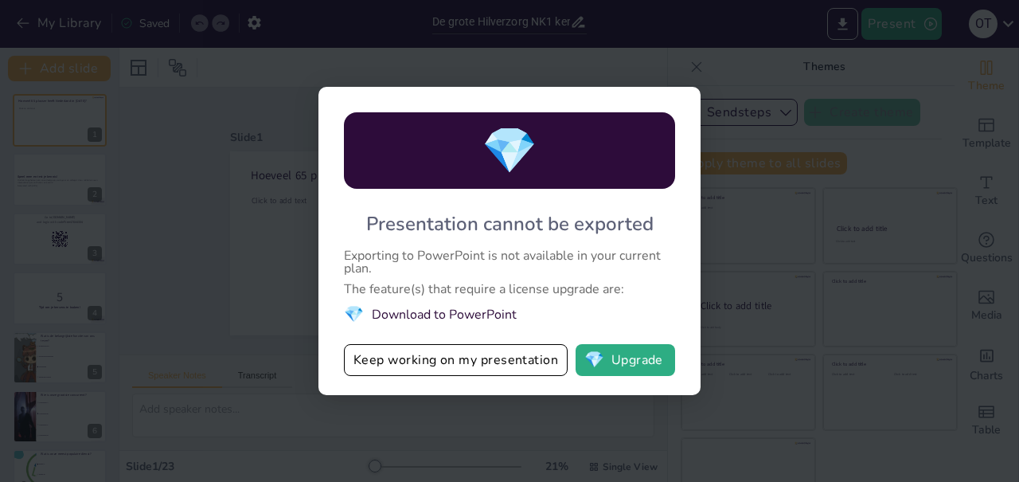
click at [221, 315] on div "💎 Presentation cannot be exported Exporting to PowerPoint is not available in y…" at bounding box center [509, 241] width 1019 height 482
click at [136, 13] on div "💎 Presentation cannot be exported Exporting to PowerPoint is not available in y…" at bounding box center [509, 241] width 1019 height 482
checkbox input "true"
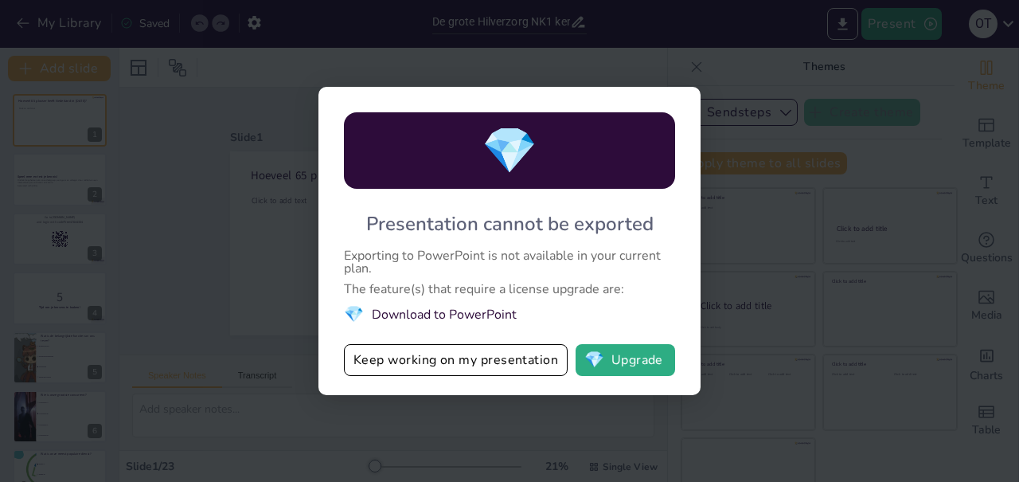
checkbox input "true"
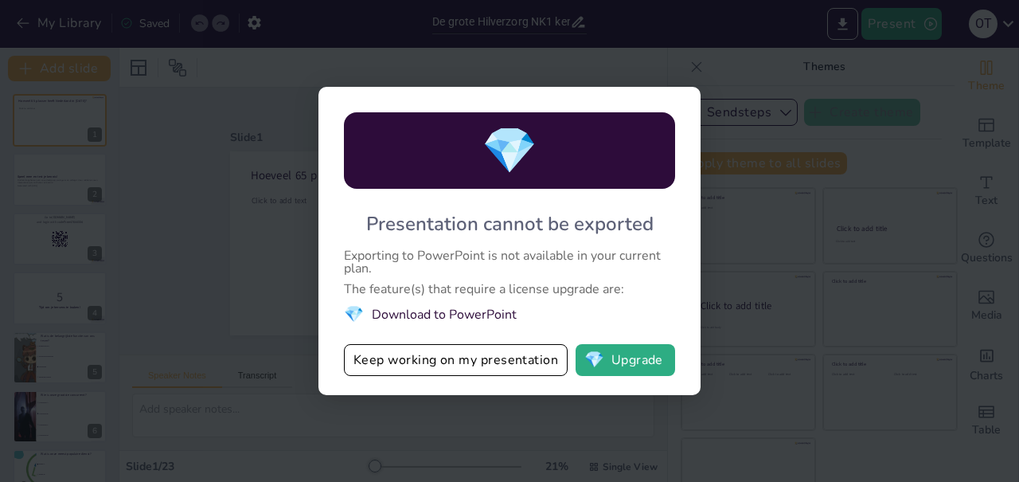
checkbox input "true"
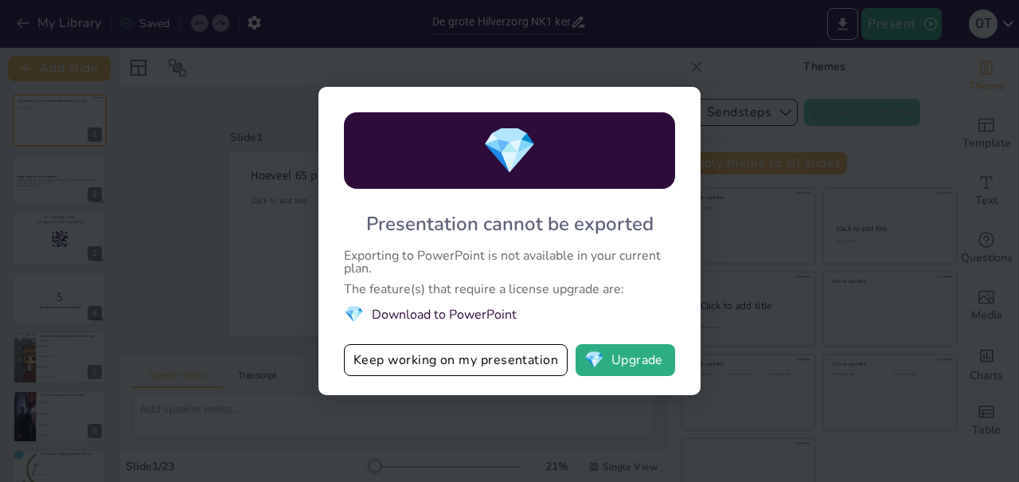
checkbox input "true"
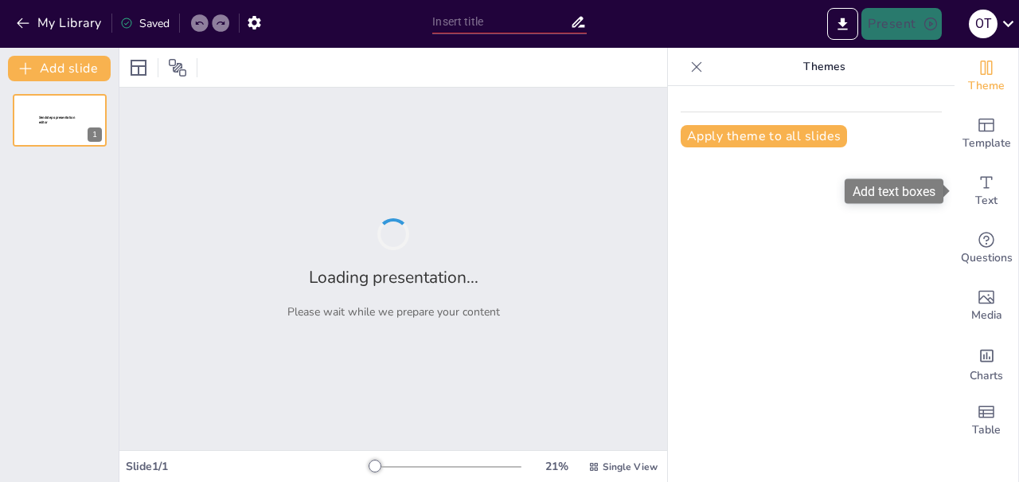
type input "De grote (kleine) Hilverzorg NK1 kennis quizzz"
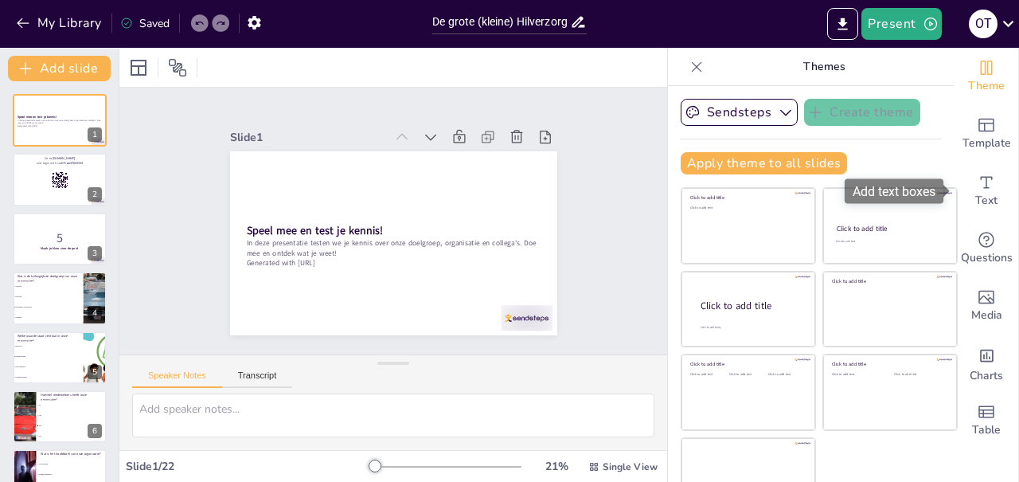
checkbox input "true"
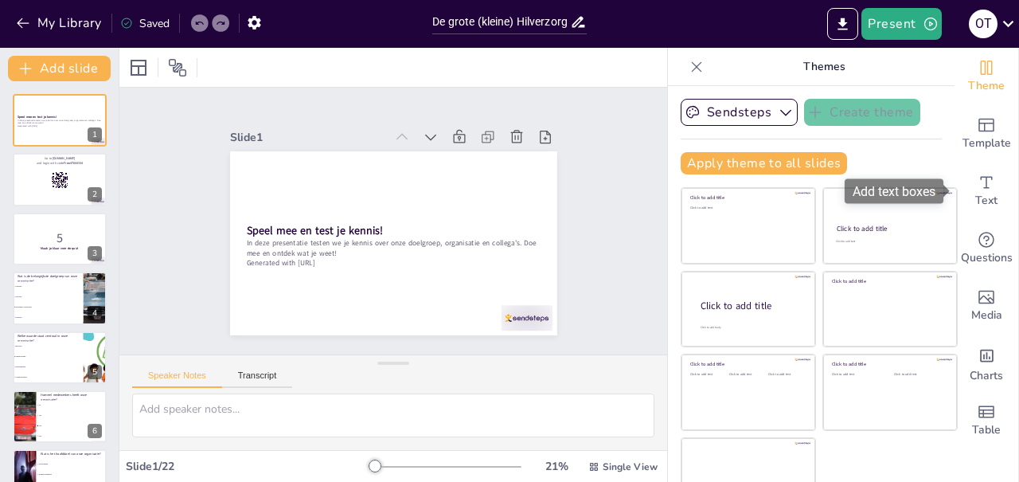
checkbox input "true"
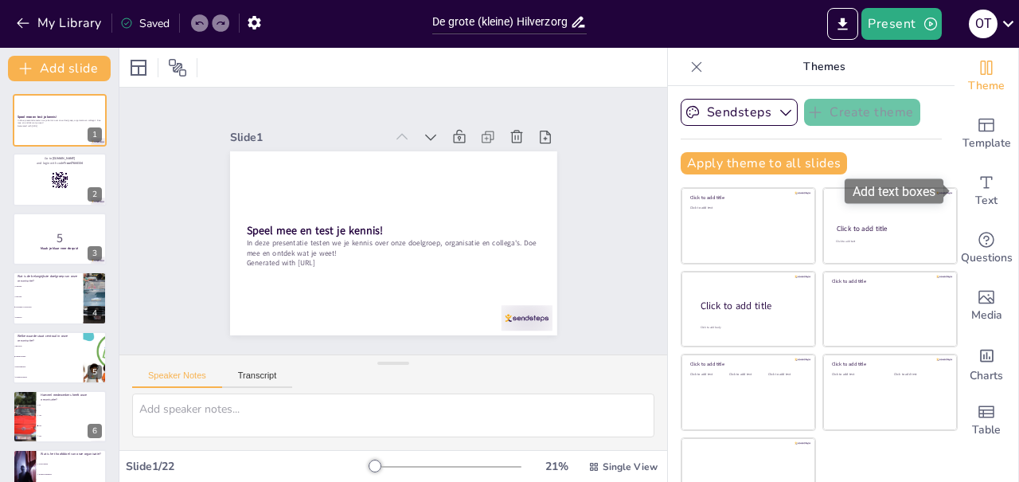
checkbox input "true"
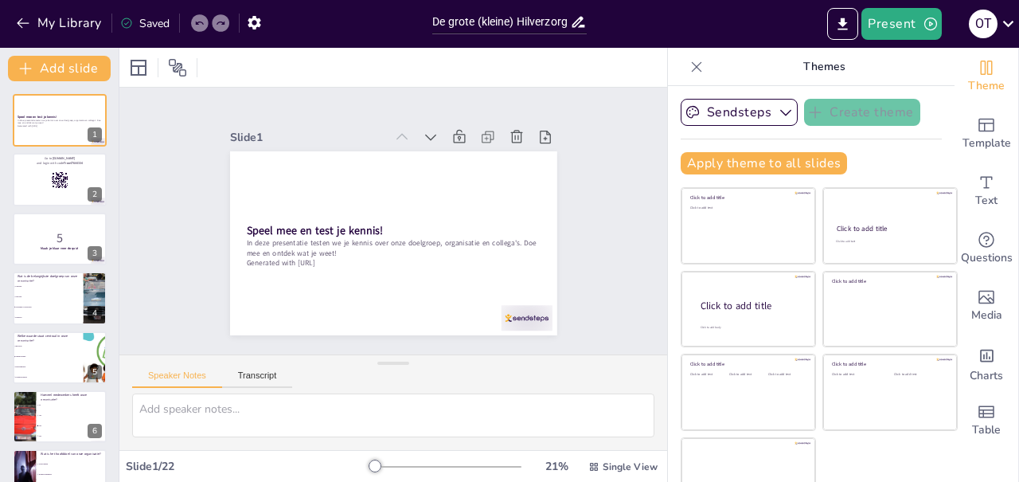
scroll to position [32, 0]
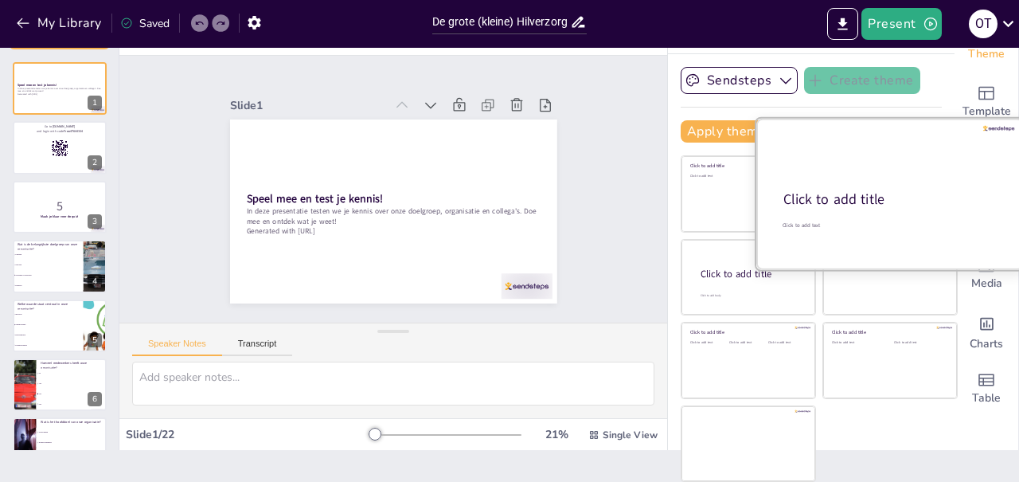
click at [902, 170] on div at bounding box center [890, 194] width 268 height 151
checkbox input "true"
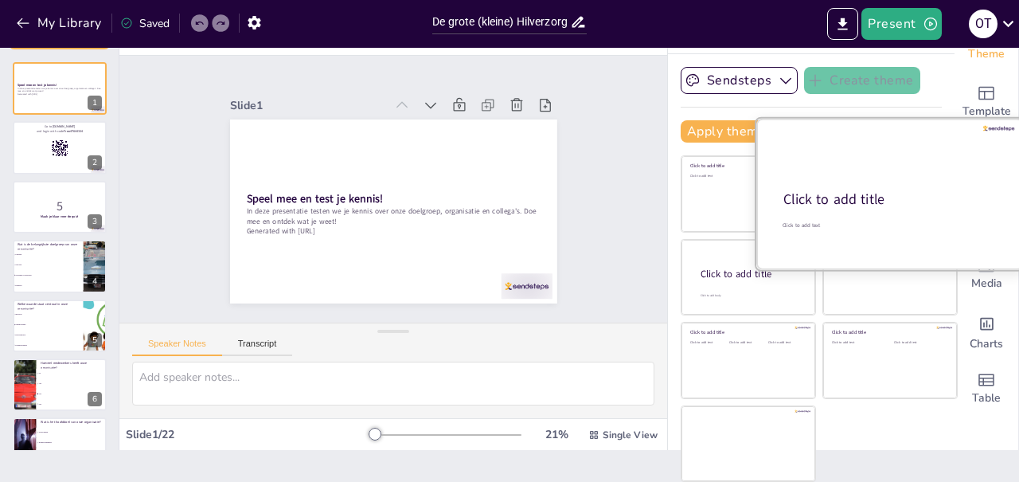
checkbox input "true"
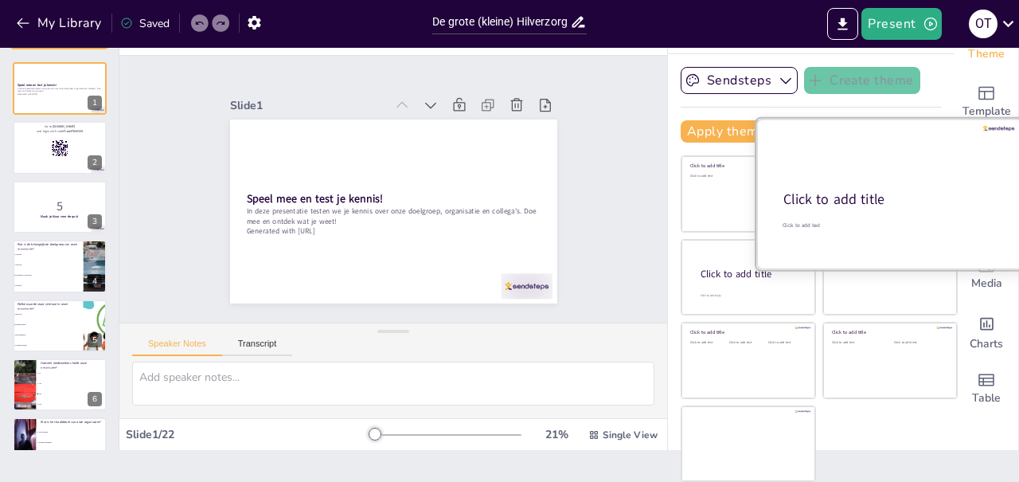
checkbox input "true"
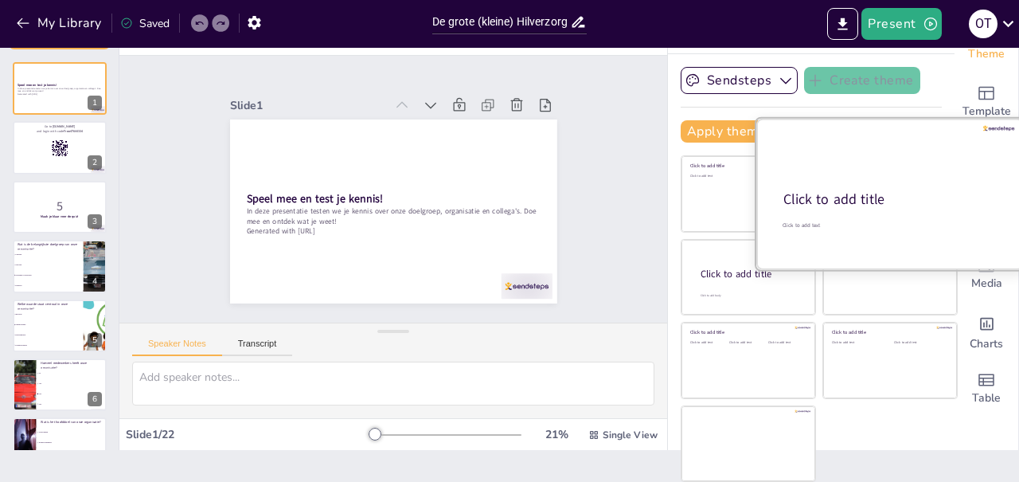
checkbox input "true"
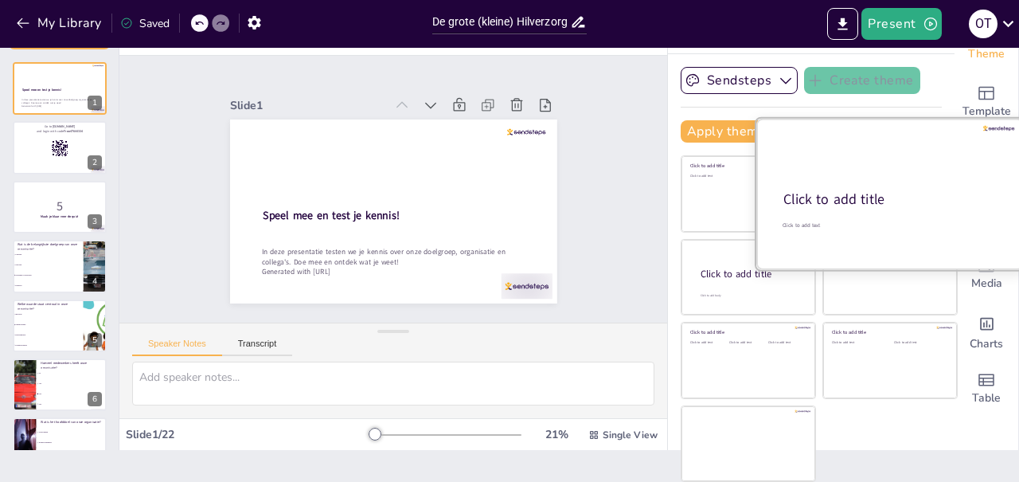
click at [902, 170] on div at bounding box center [890, 194] width 268 height 151
checkbox input "true"
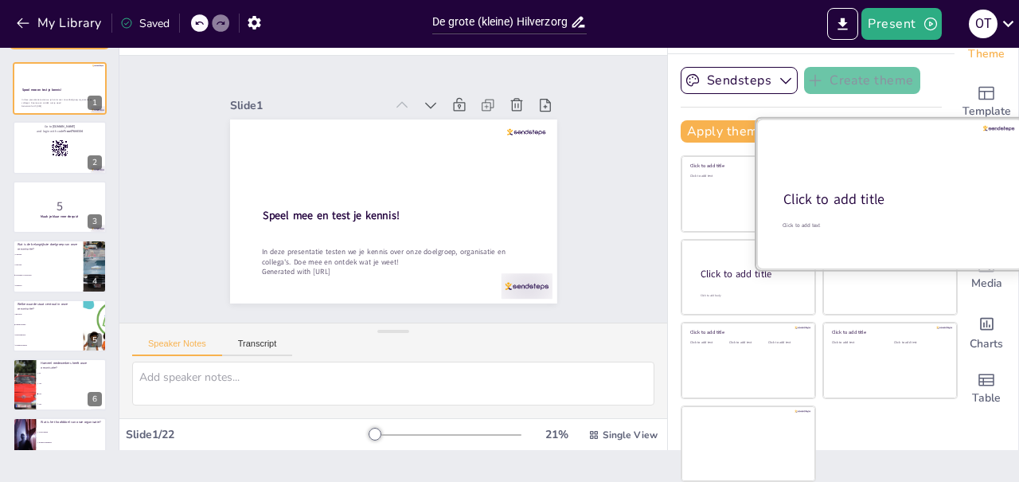
checkbox input "true"
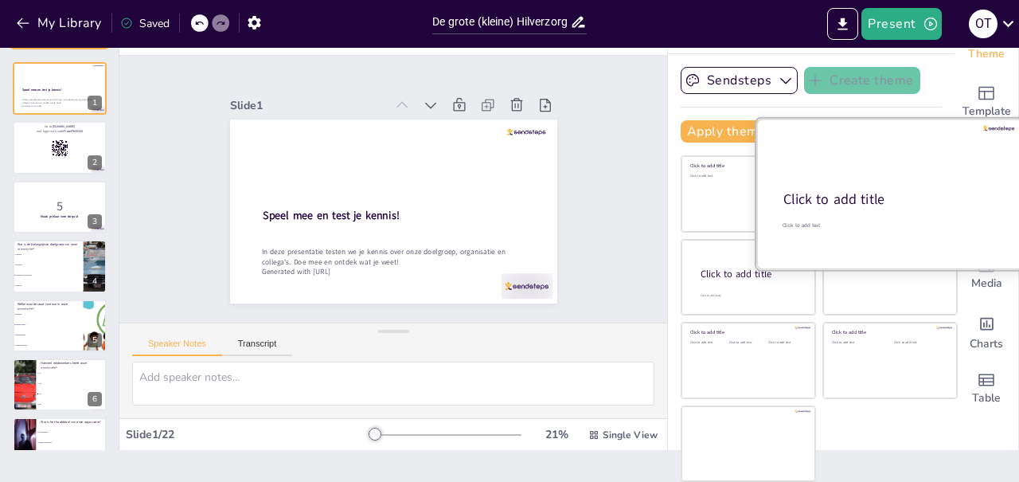
checkbox input "true"
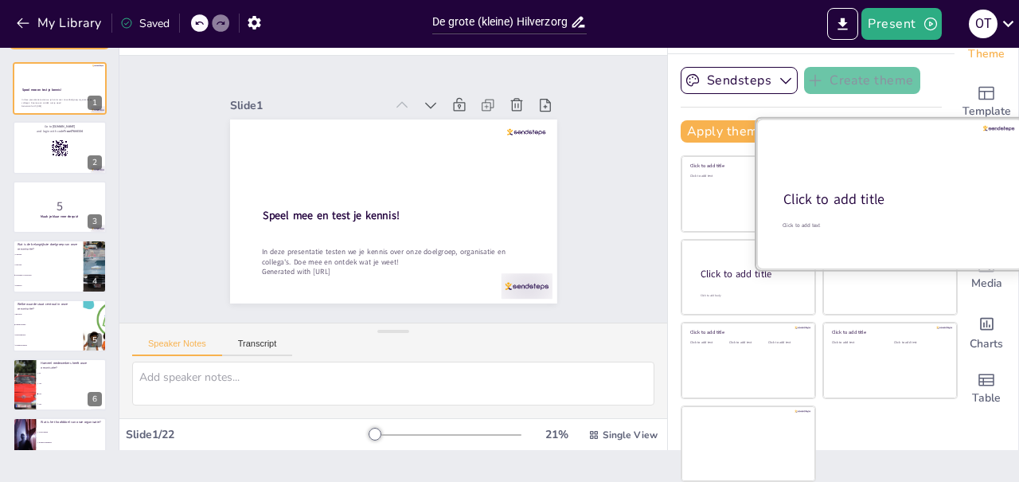
checkbox input "true"
